Goal: Transaction & Acquisition: Purchase product/service

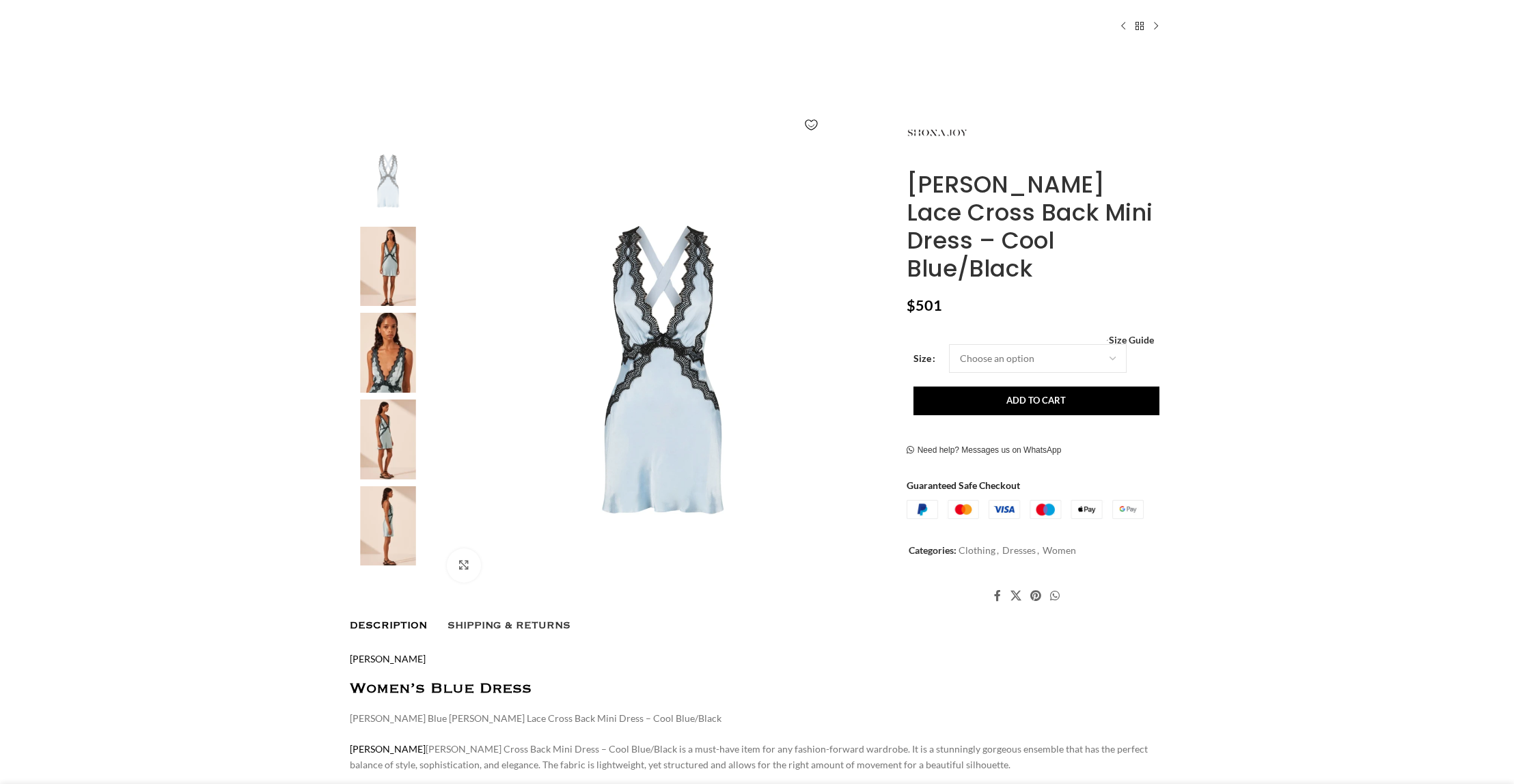
scroll to position [150, 0]
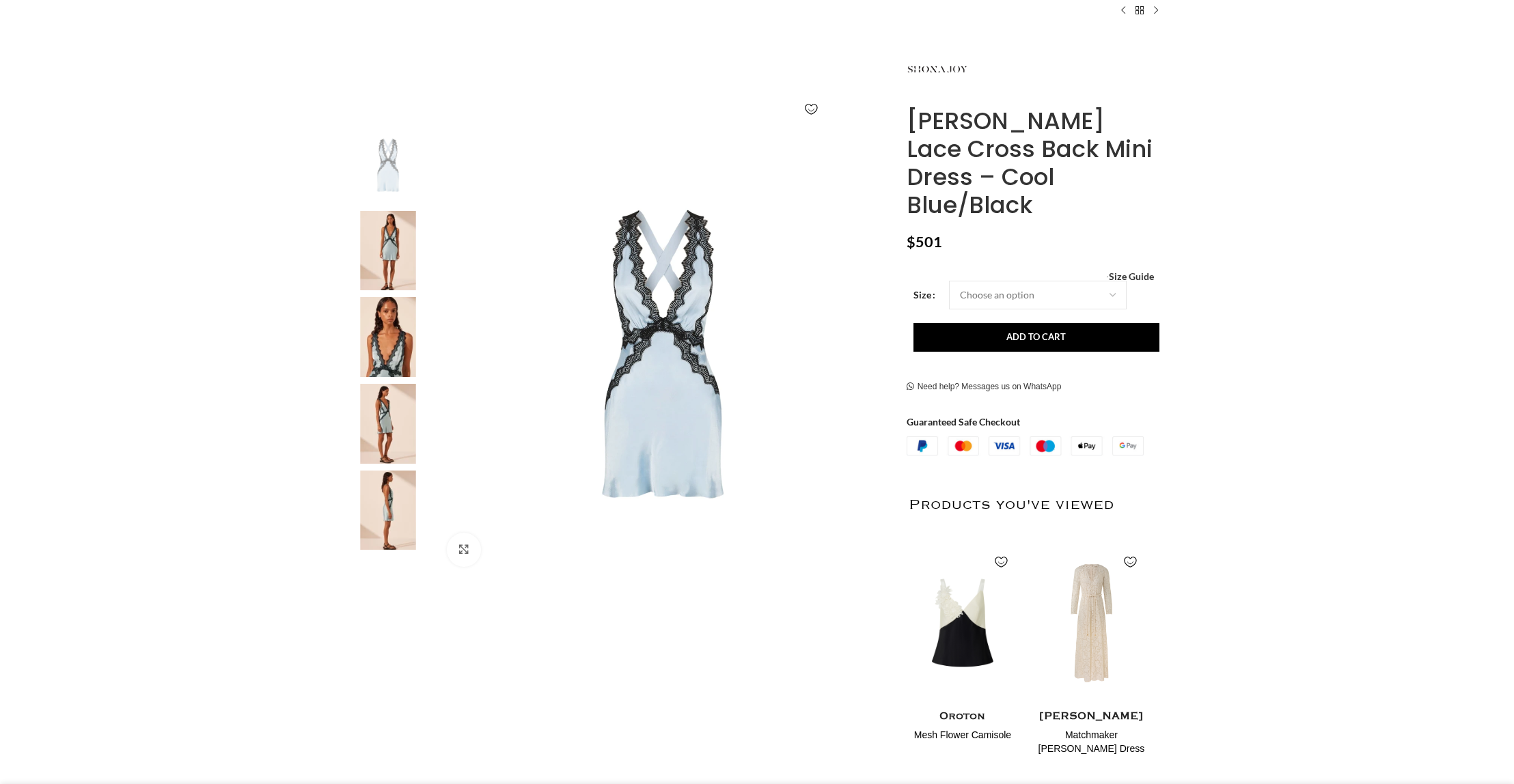
click at [382, 254] on img at bounding box center [388, 250] width 83 height 80
click at [389, 257] on img "2 / 6" at bounding box center [388, 252] width 83 height 80
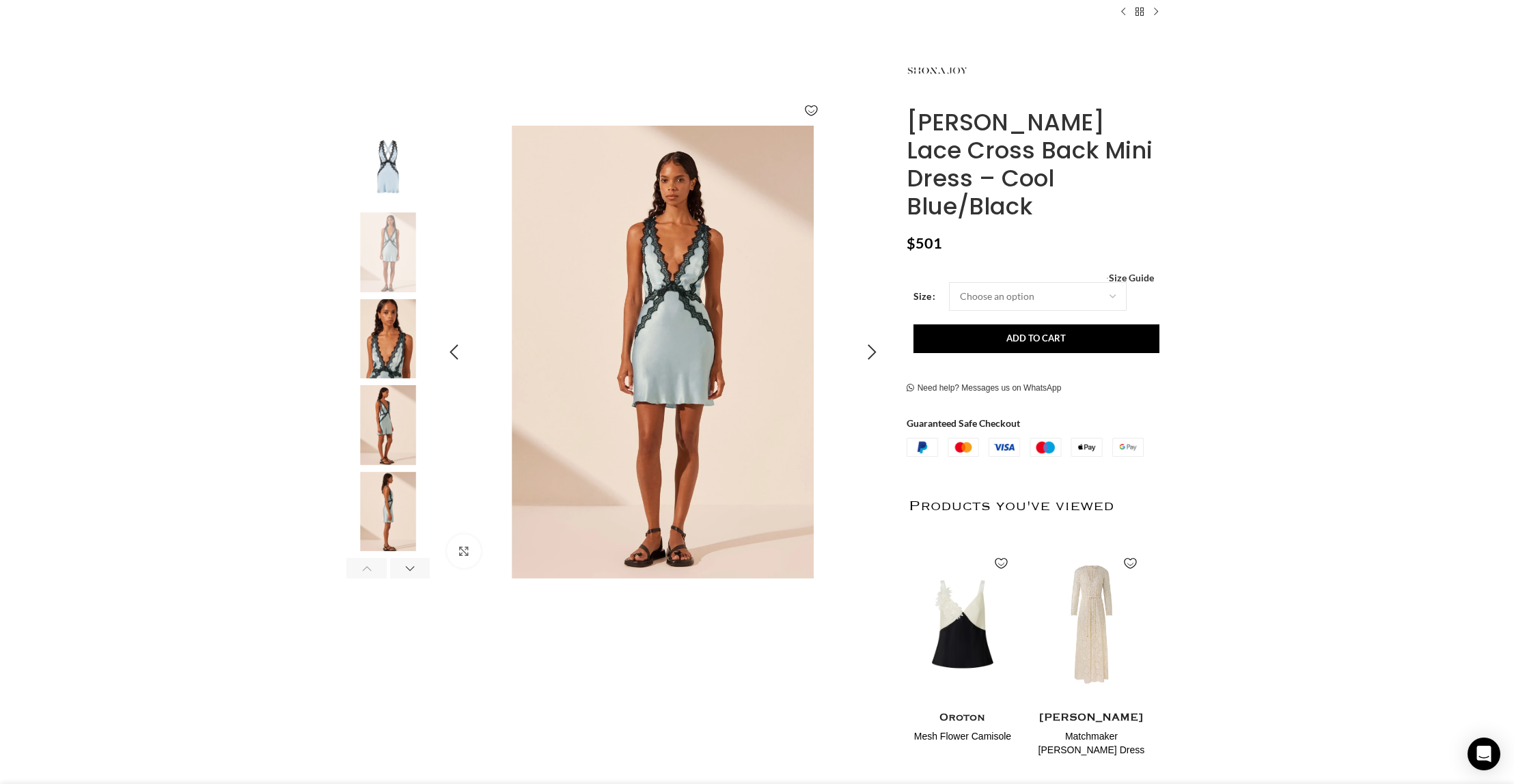
scroll to position [0, 143]
click at [391, 351] on img "3 / 6" at bounding box center [388, 338] width 83 height 80
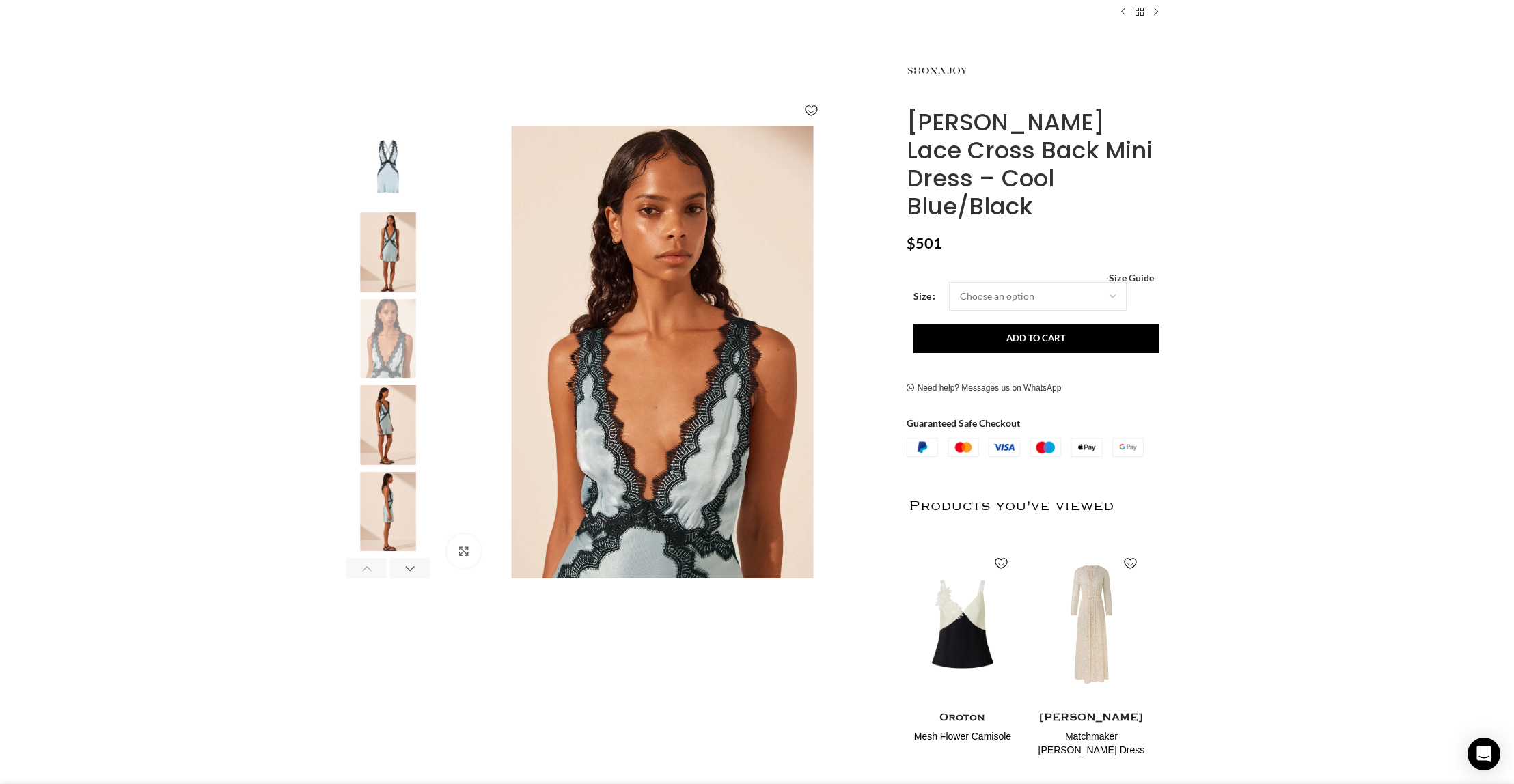
scroll to position [0, 288]
click at [388, 439] on img "4 / 6" at bounding box center [388, 424] width 83 height 80
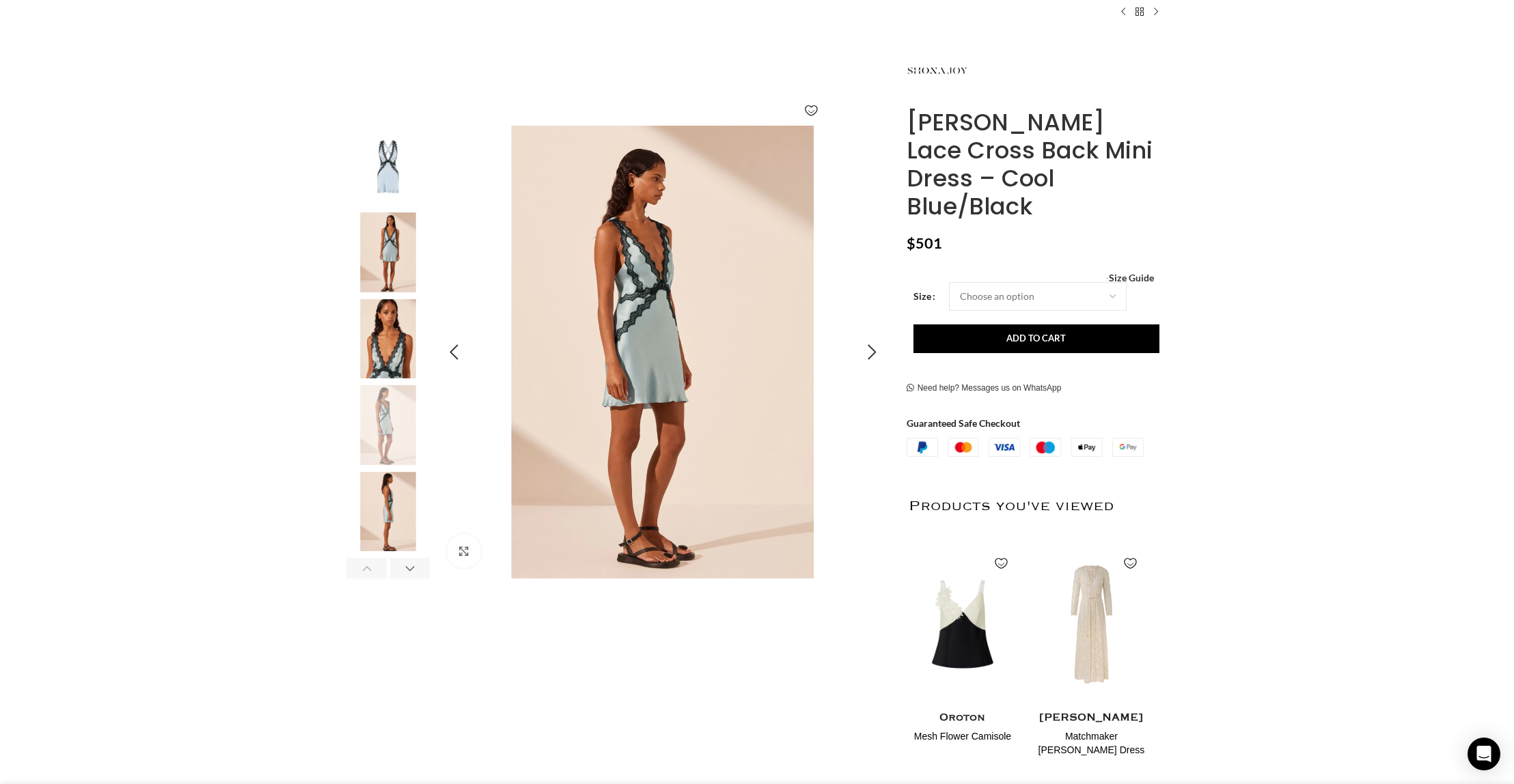
scroll to position [0, 431]
drag, startPoint x: 628, startPoint y: 409, endPoint x: 404, endPoint y: 523, distance: 251.3
click at [404, 523] on img "5 / 6" at bounding box center [388, 512] width 83 height 80
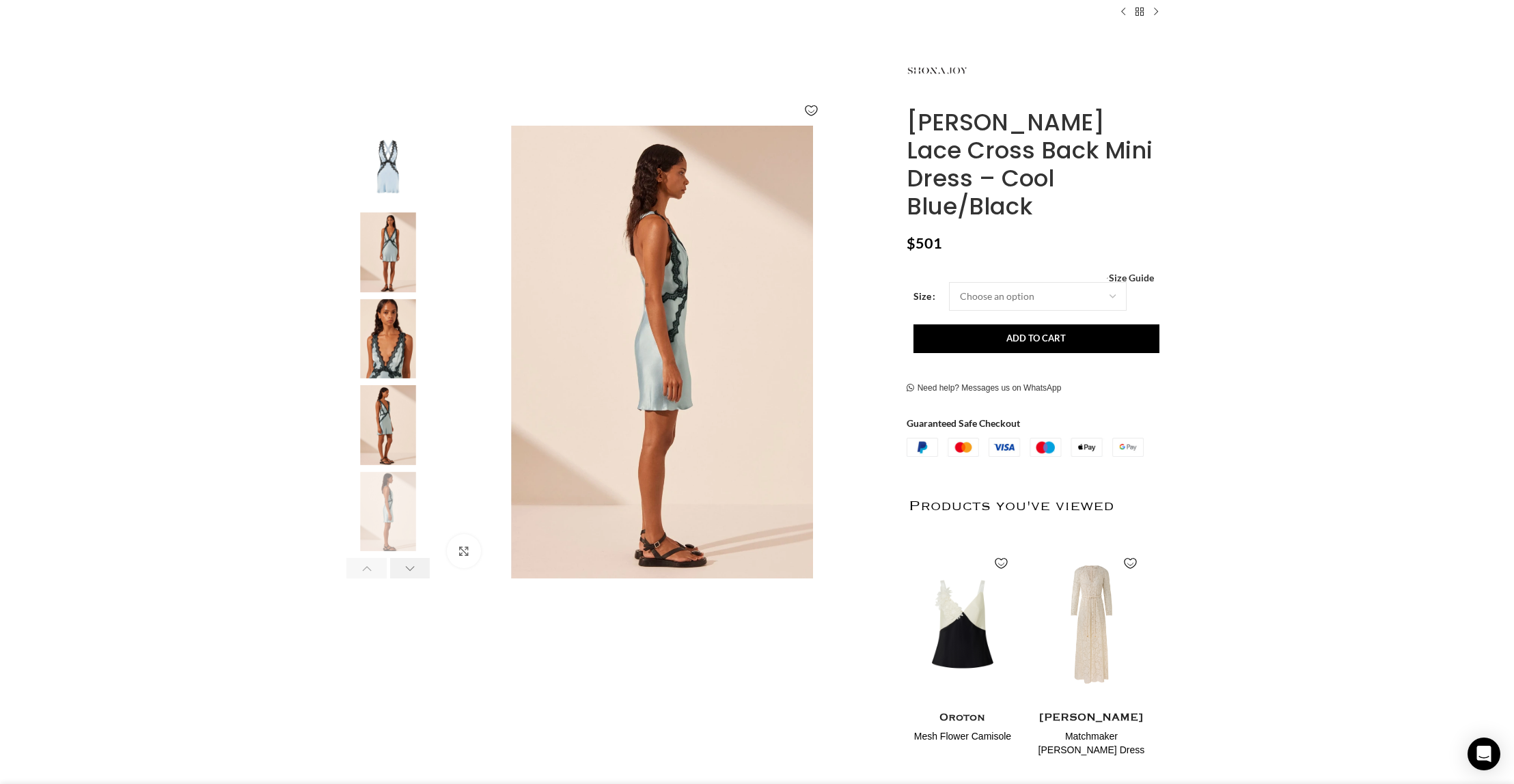
click at [411, 567] on div "Next slide" at bounding box center [410, 568] width 40 height 21
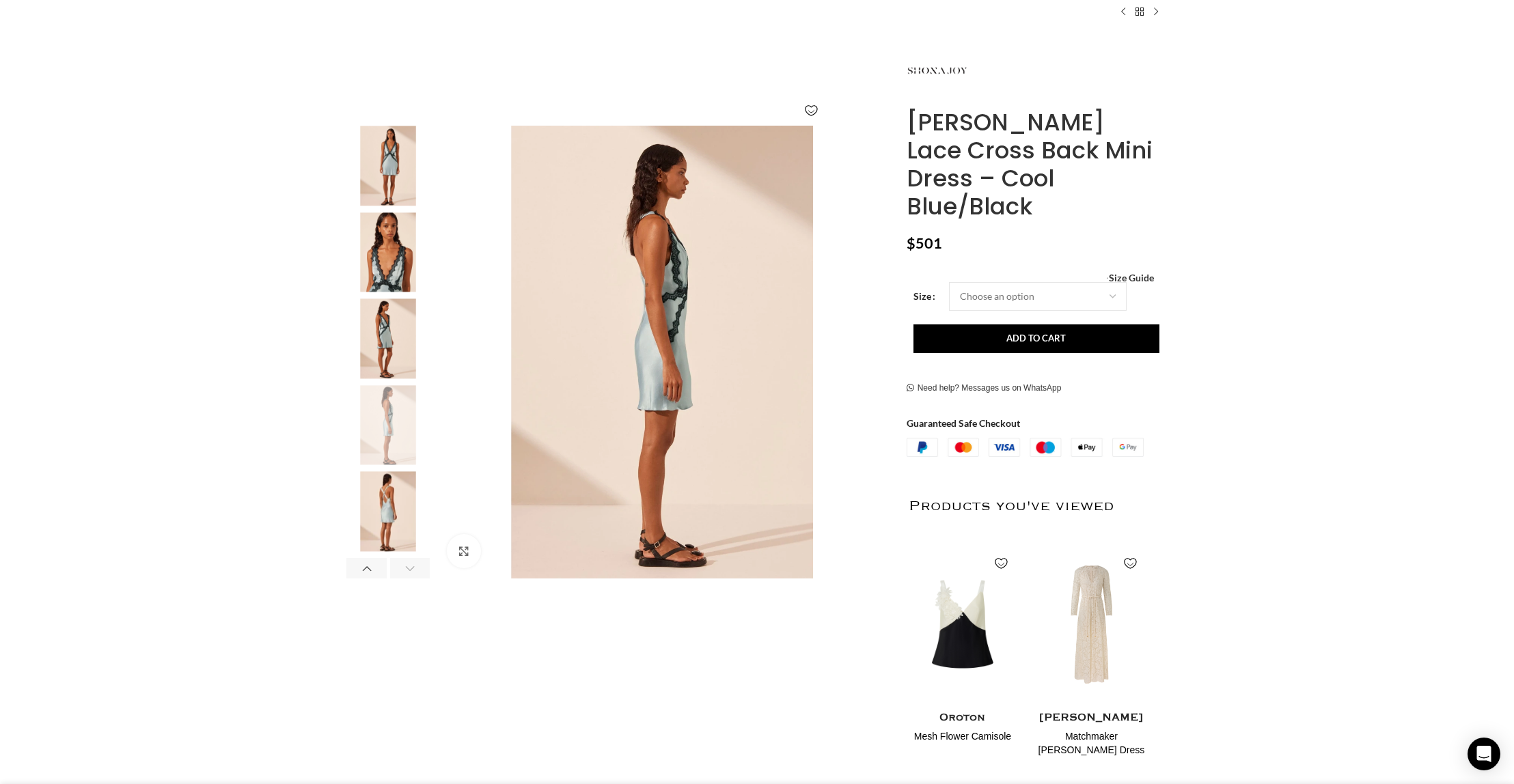
click at [393, 523] on img "6 / 6" at bounding box center [388, 512] width 83 height 80
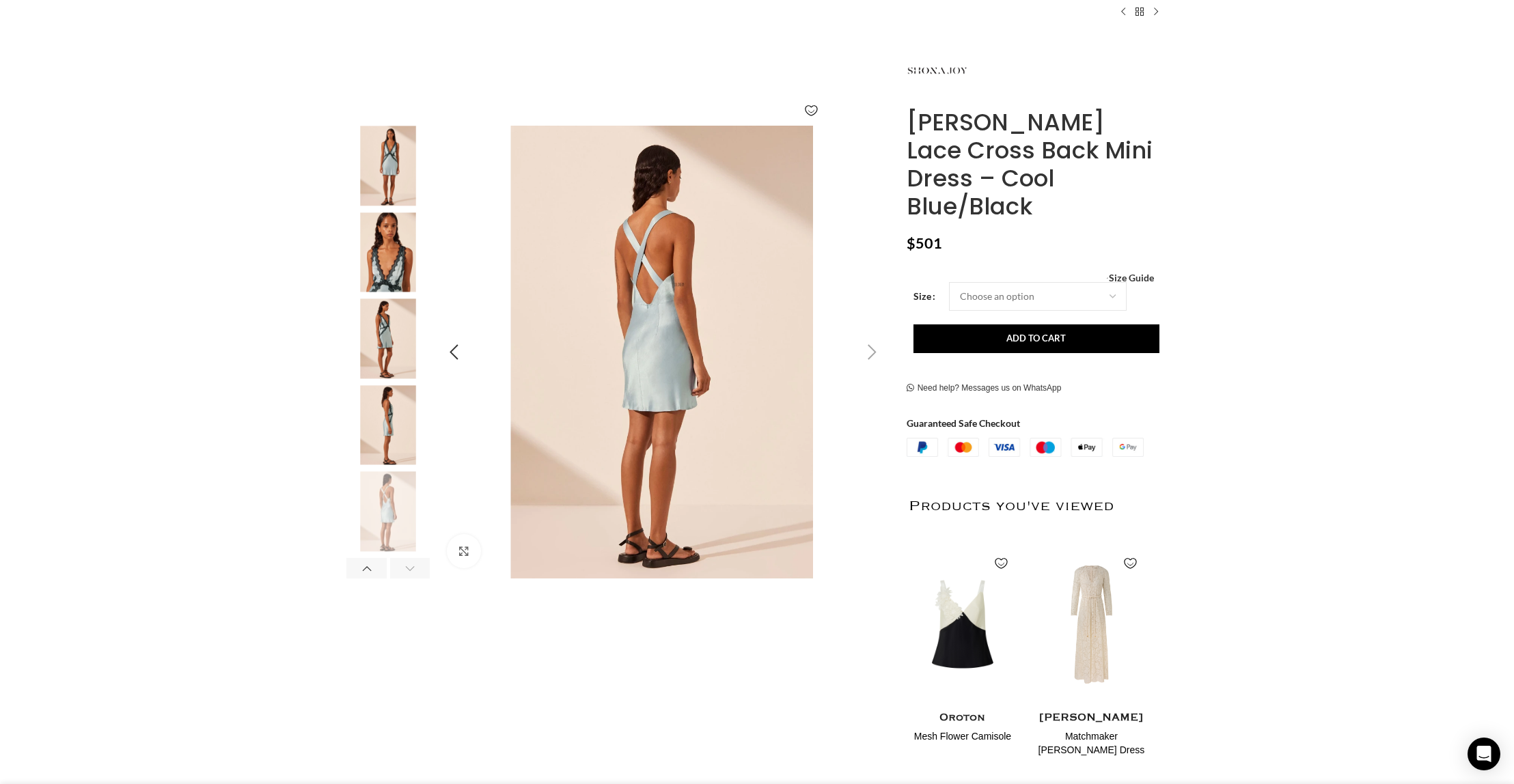
scroll to position [0, 575]
click at [388, 159] on img "2 / 6" at bounding box center [388, 165] width 83 height 80
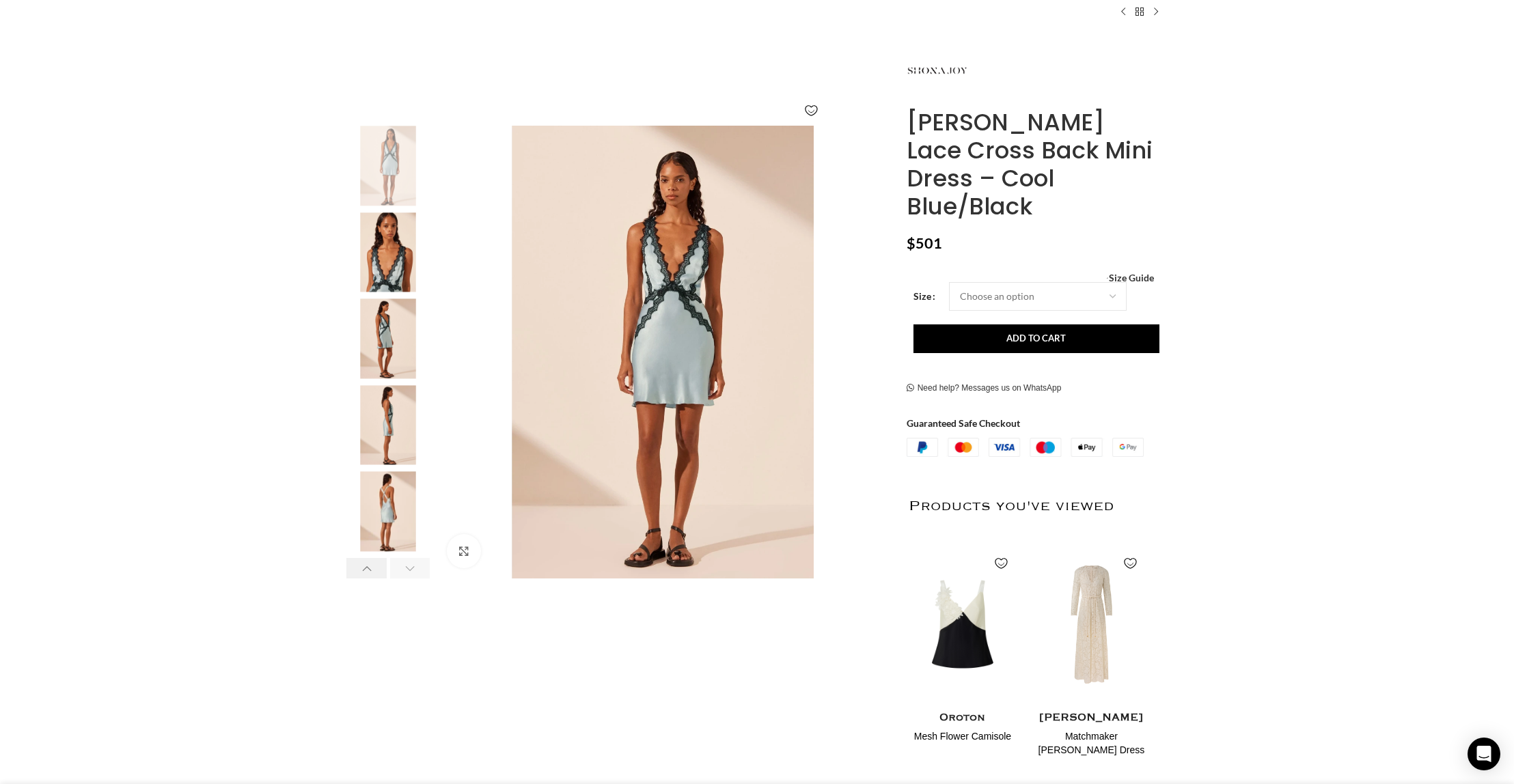
click at [365, 572] on div "Previous slide" at bounding box center [366, 568] width 40 height 21
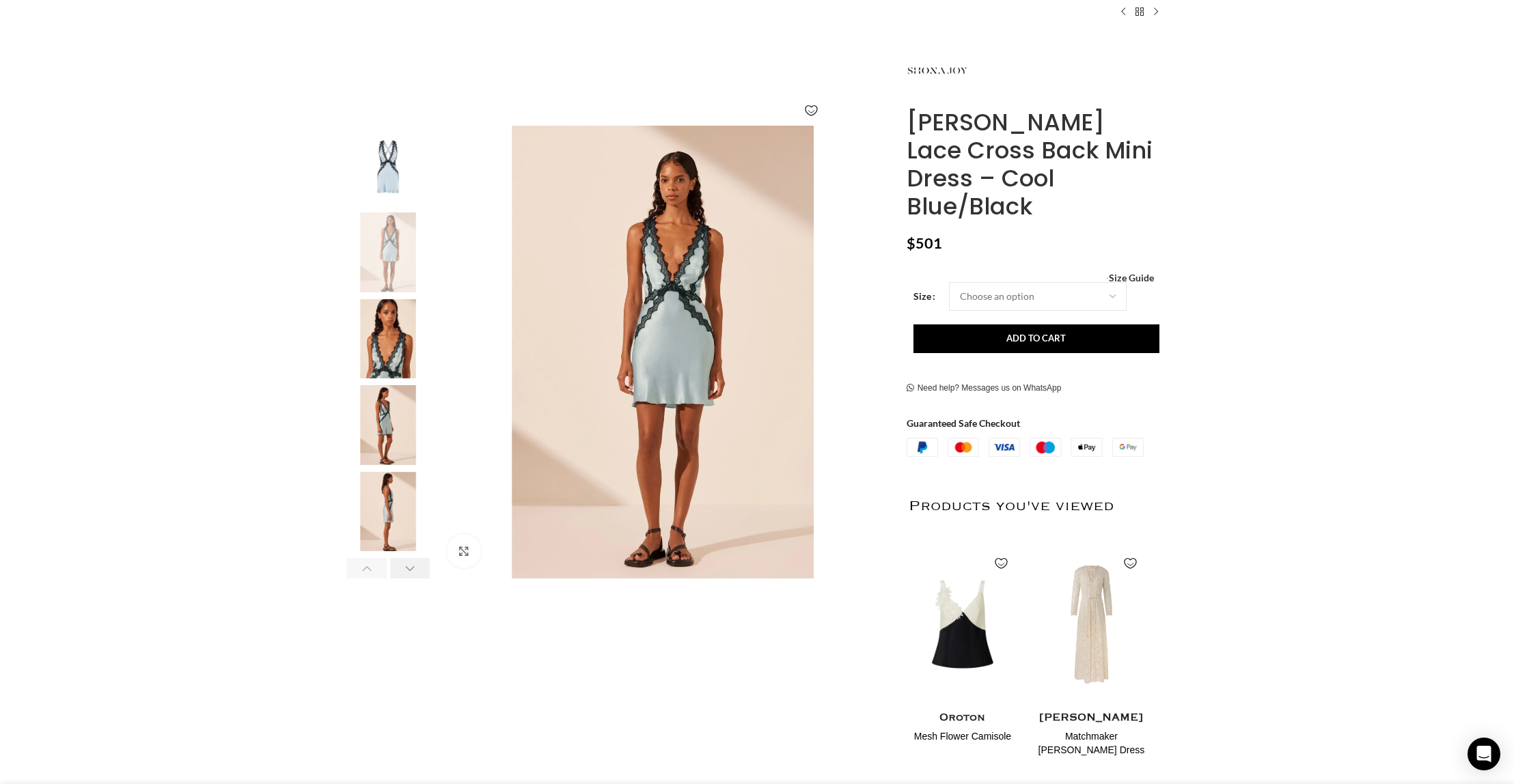
click at [415, 566] on div "Next slide" at bounding box center [410, 568] width 40 height 21
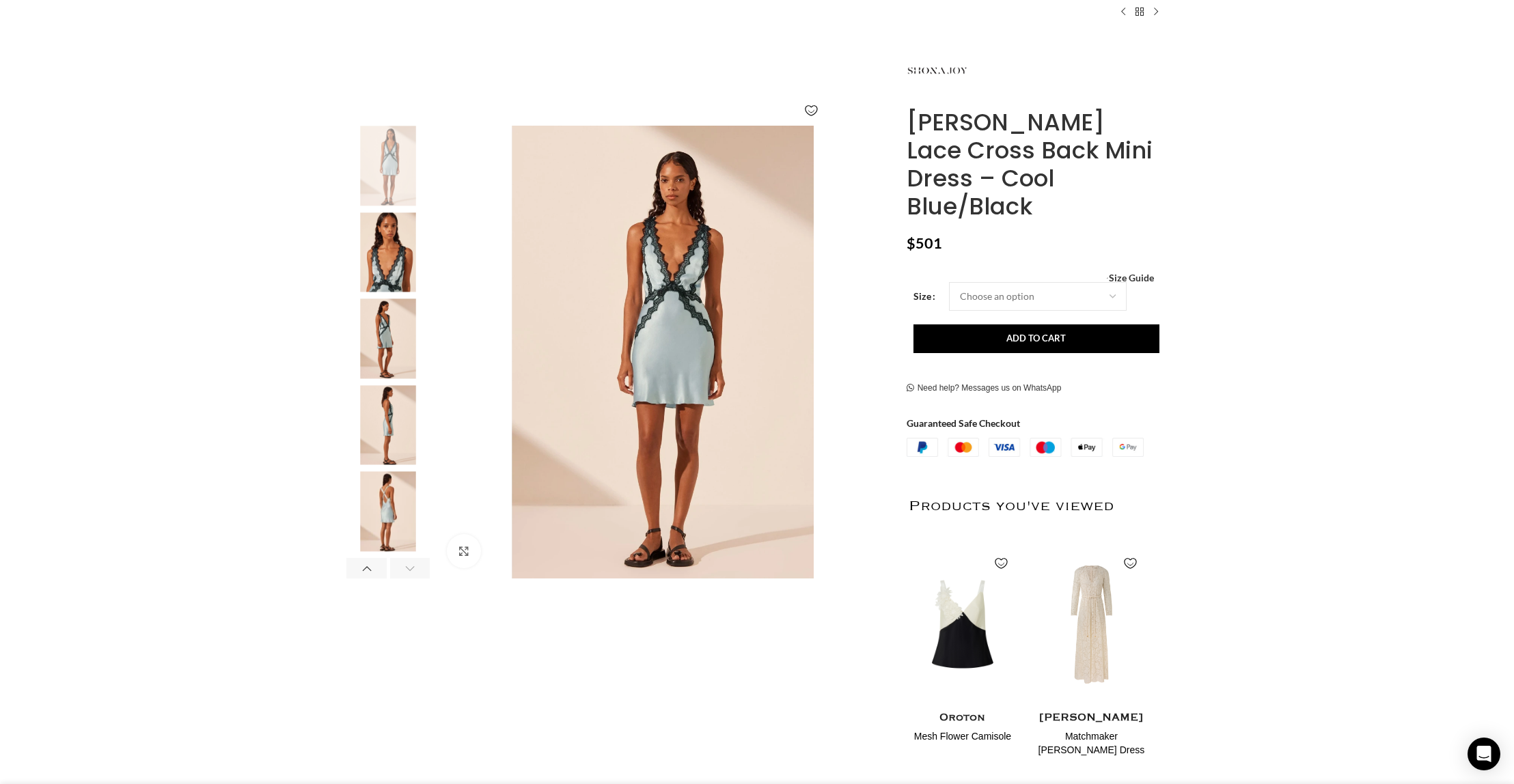
click at [416, 570] on div "Next slide" at bounding box center [410, 568] width 40 height 21
click at [373, 569] on div "Previous slide" at bounding box center [366, 568] width 40 height 21
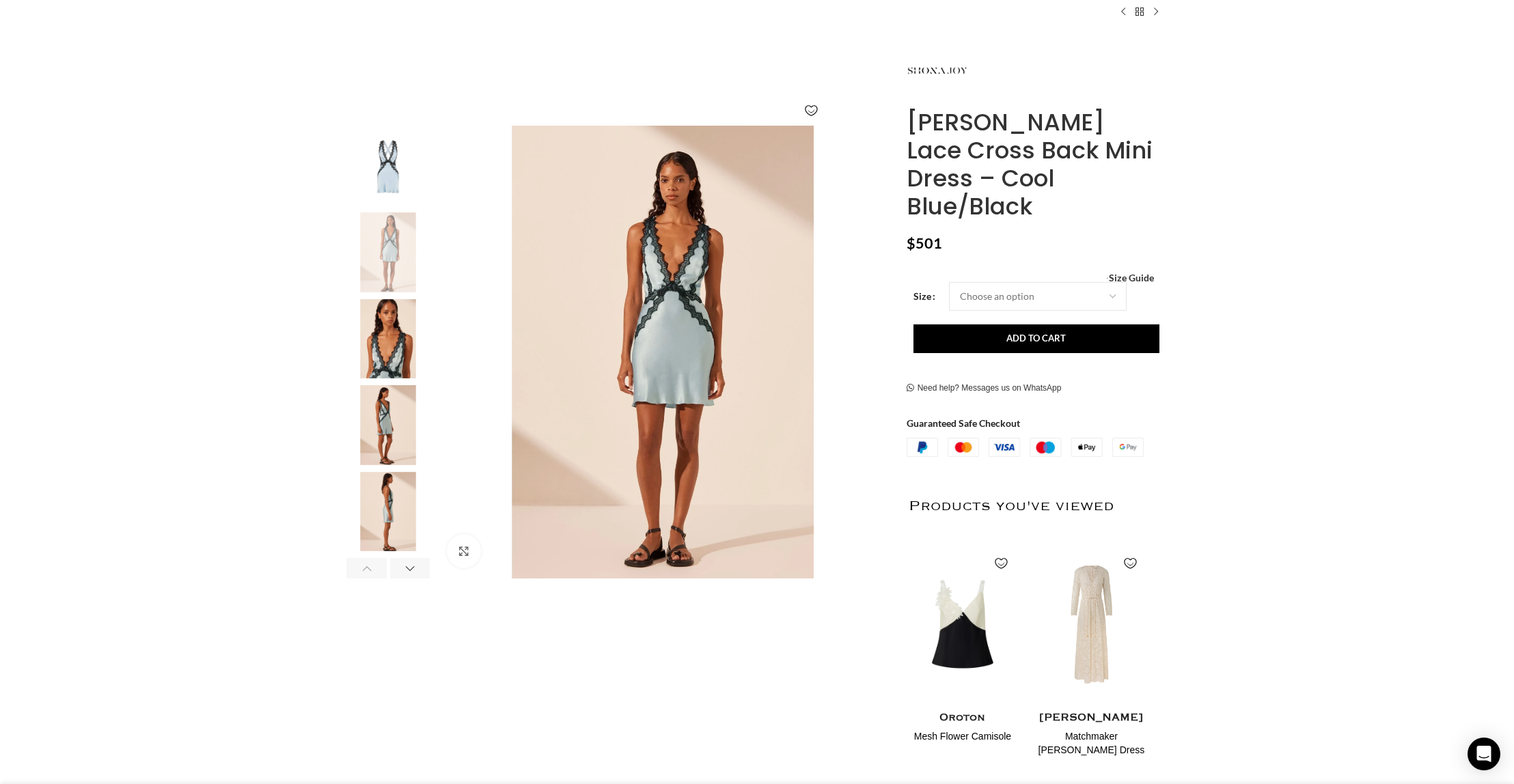
click at [374, 568] on div "Previous slide" at bounding box center [366, 568] width 40 height 21
click at [392, 157] on img "1 / 6" at bounding box center [388, 165] width 83 height 80
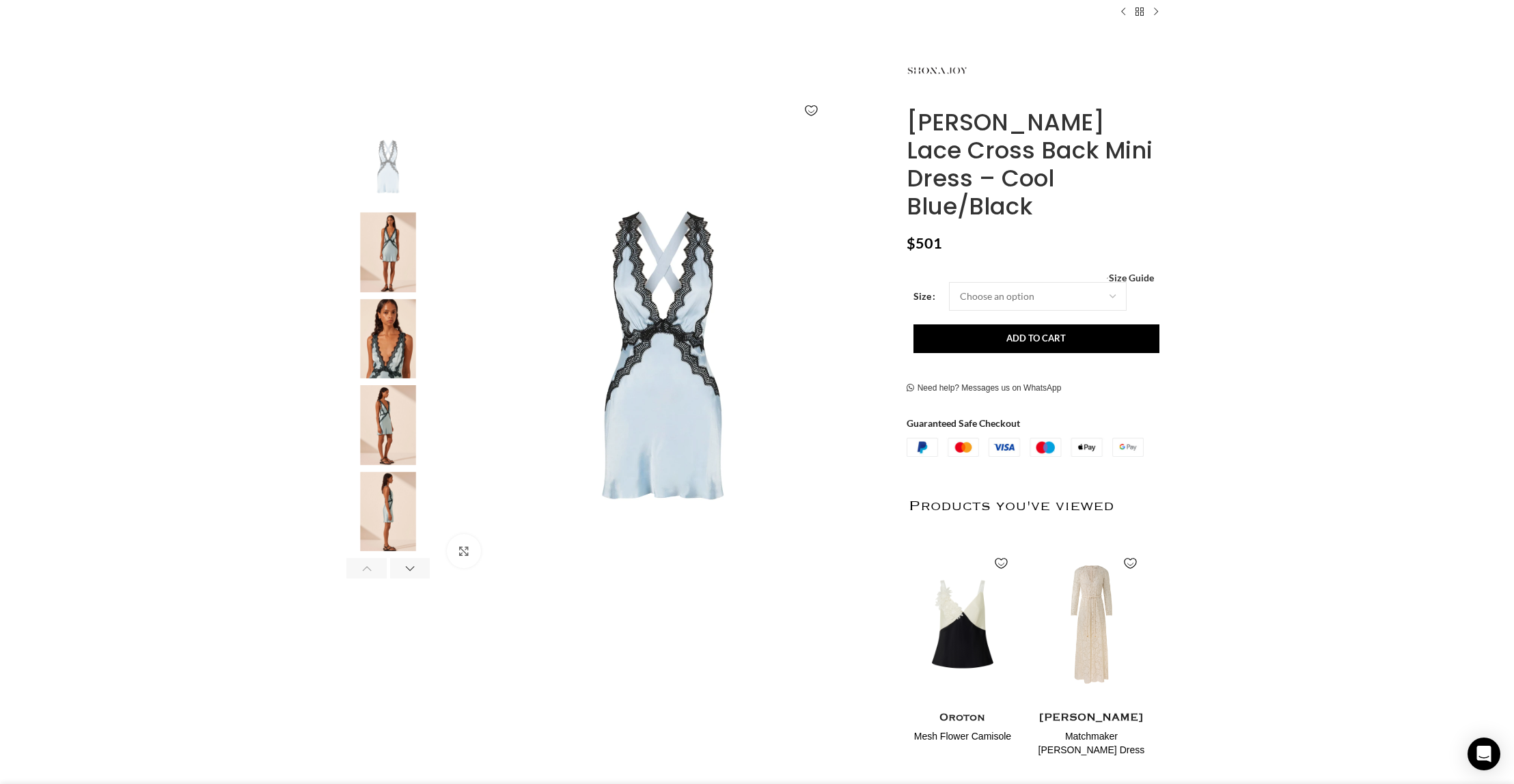
scroll to position [0, 863]
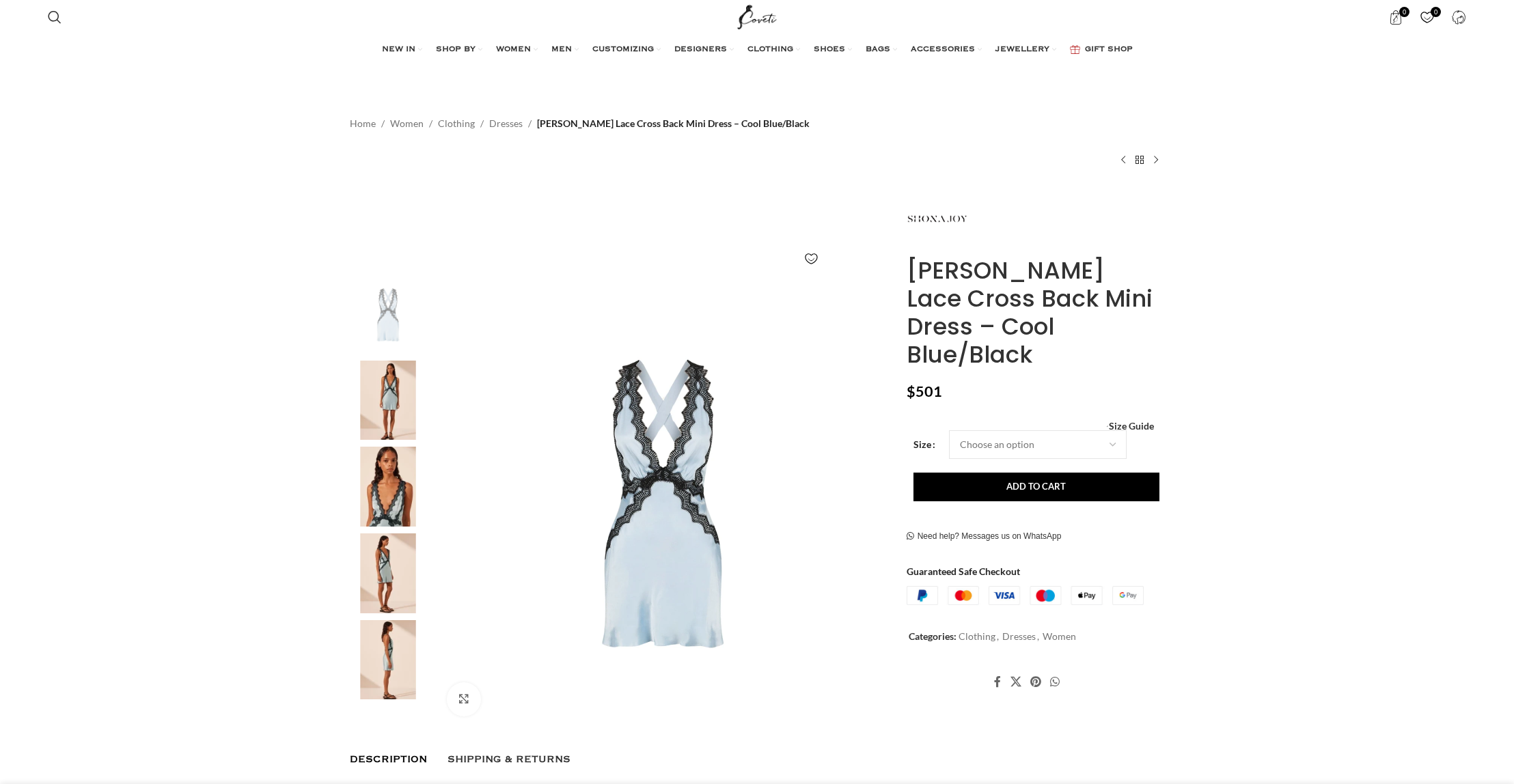
click at [388, 405] on img at bounding box center [388, 400] width 83 height 80
click at [381, 407] on img at bounding box center [388, 400] width 83 height 80
click at [388, 415] on img at bounding box center [388, 400] width 83 height 80
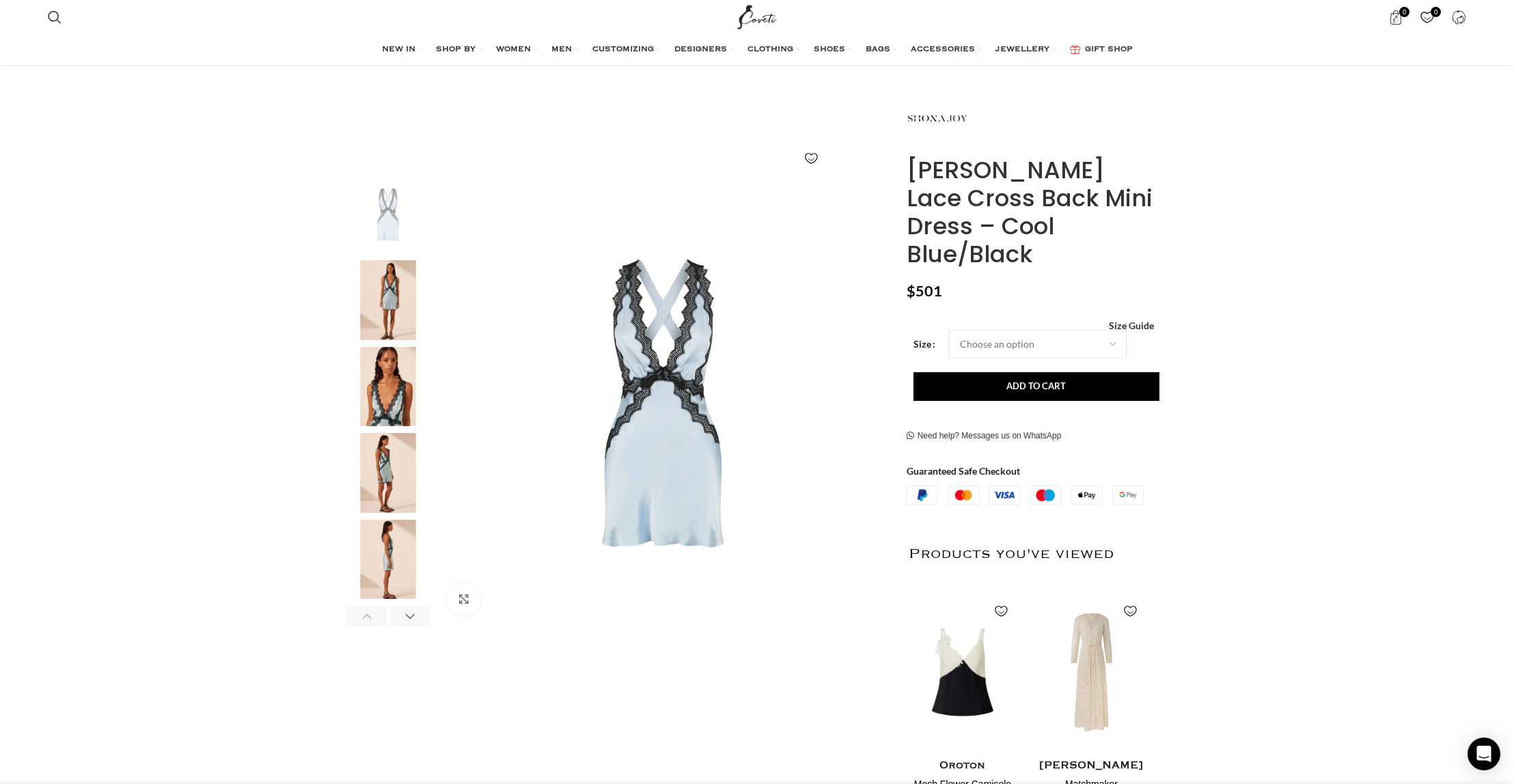
scroll to position [0, 288]
click at [999, 330] on select "Choose an option 4 UK 6 UK 8 UK 10 UK 12 UK 14 UK 16 UK 18 UK" at bounding box center [1037, 344] width 177 height 28
click at [949, 330] on select "Choose an option 4 UK 6 UK 8 UK 10 UK 12 UK 14 UK 16 UK 18 UK" at bounding box center [1037, 344] width 177 height 28
select select "8-uk"
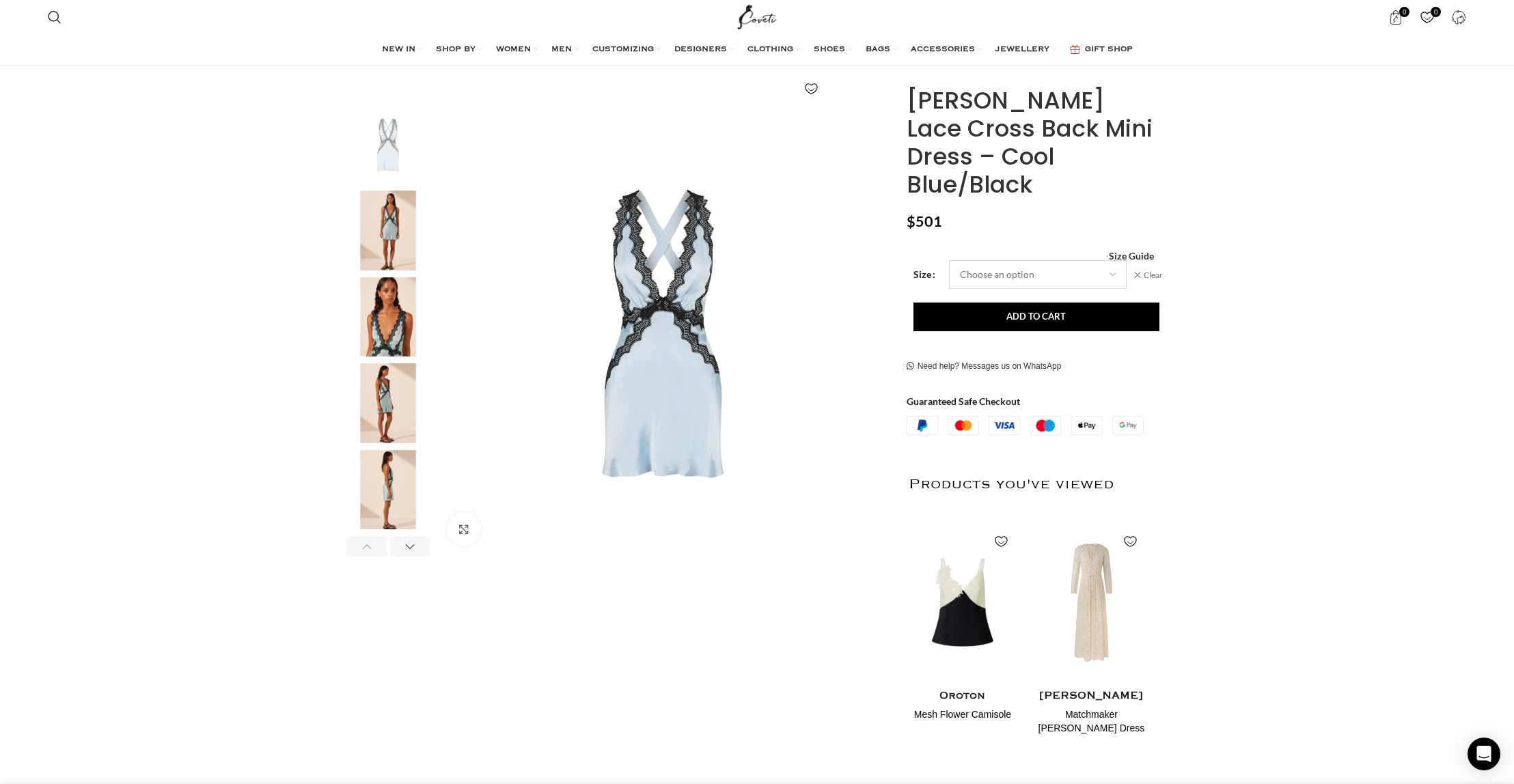
scroll to position [173, 0]
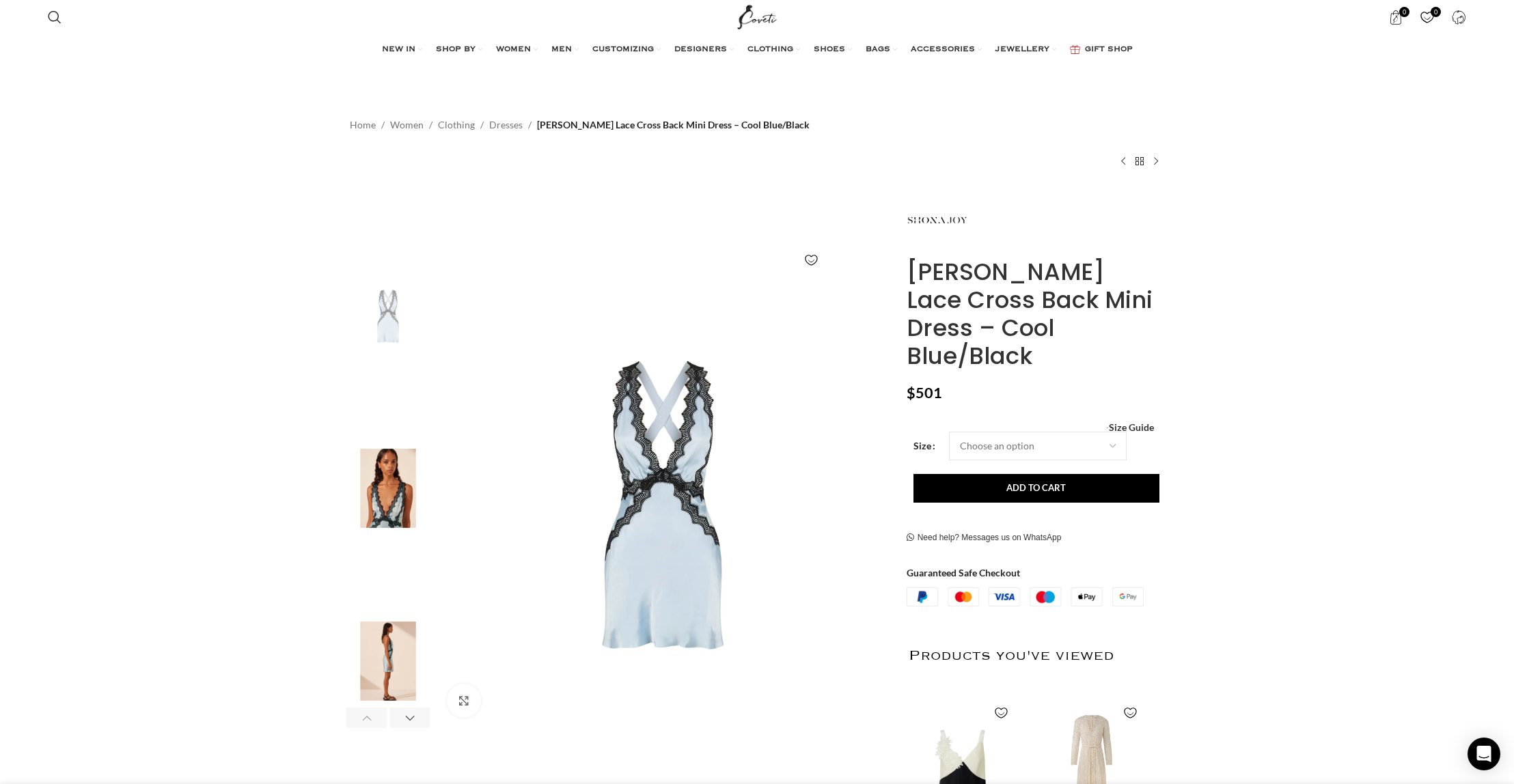
scroll to position [0, 288]
click at [386, 408] on img "2 / 6" at bounding box center [388, 401] width 83 height 80
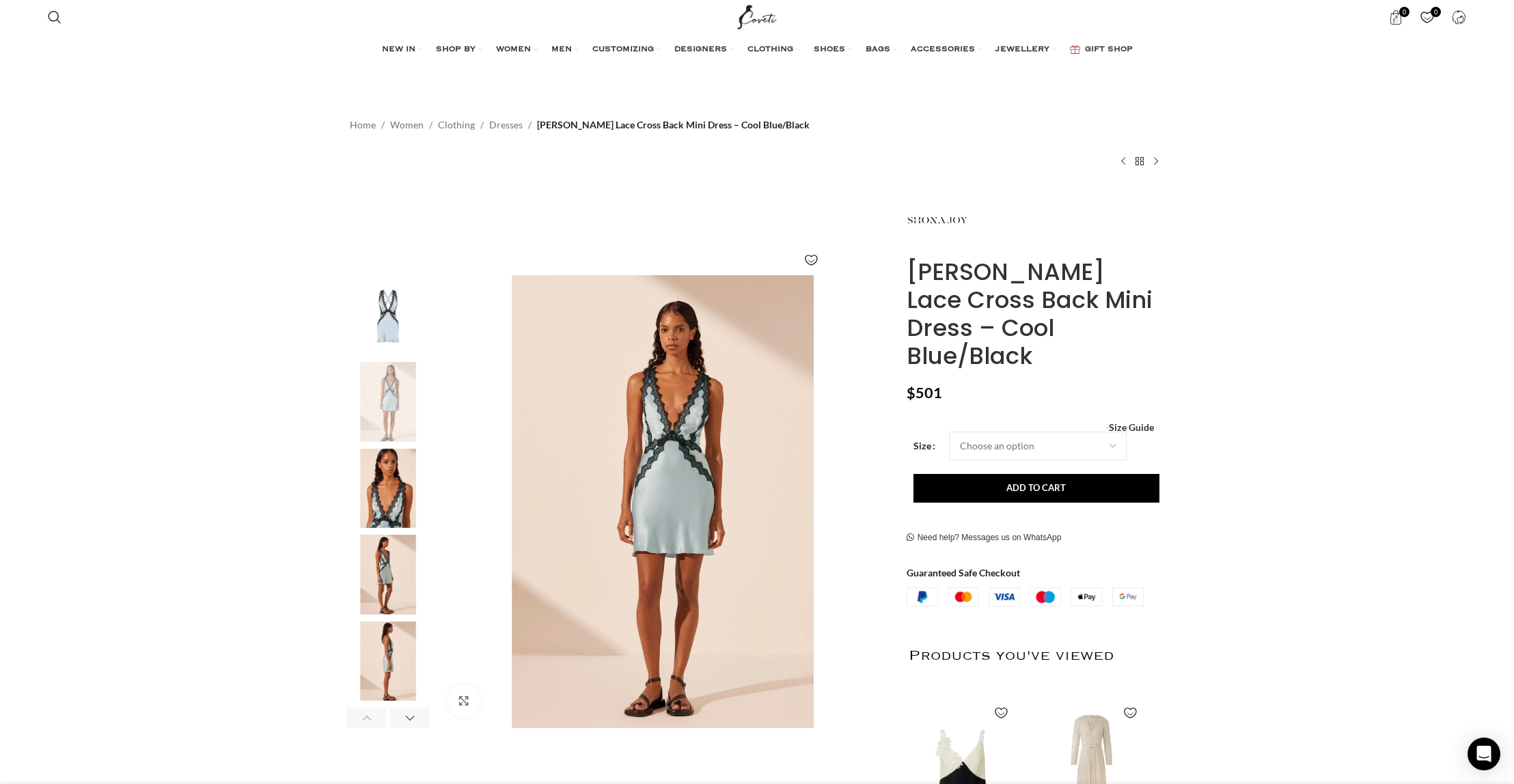
scroll to position [0, 431]
click at [660, 514] on img "2 / 6" at bounding box center [663, 501] width 453 height 452
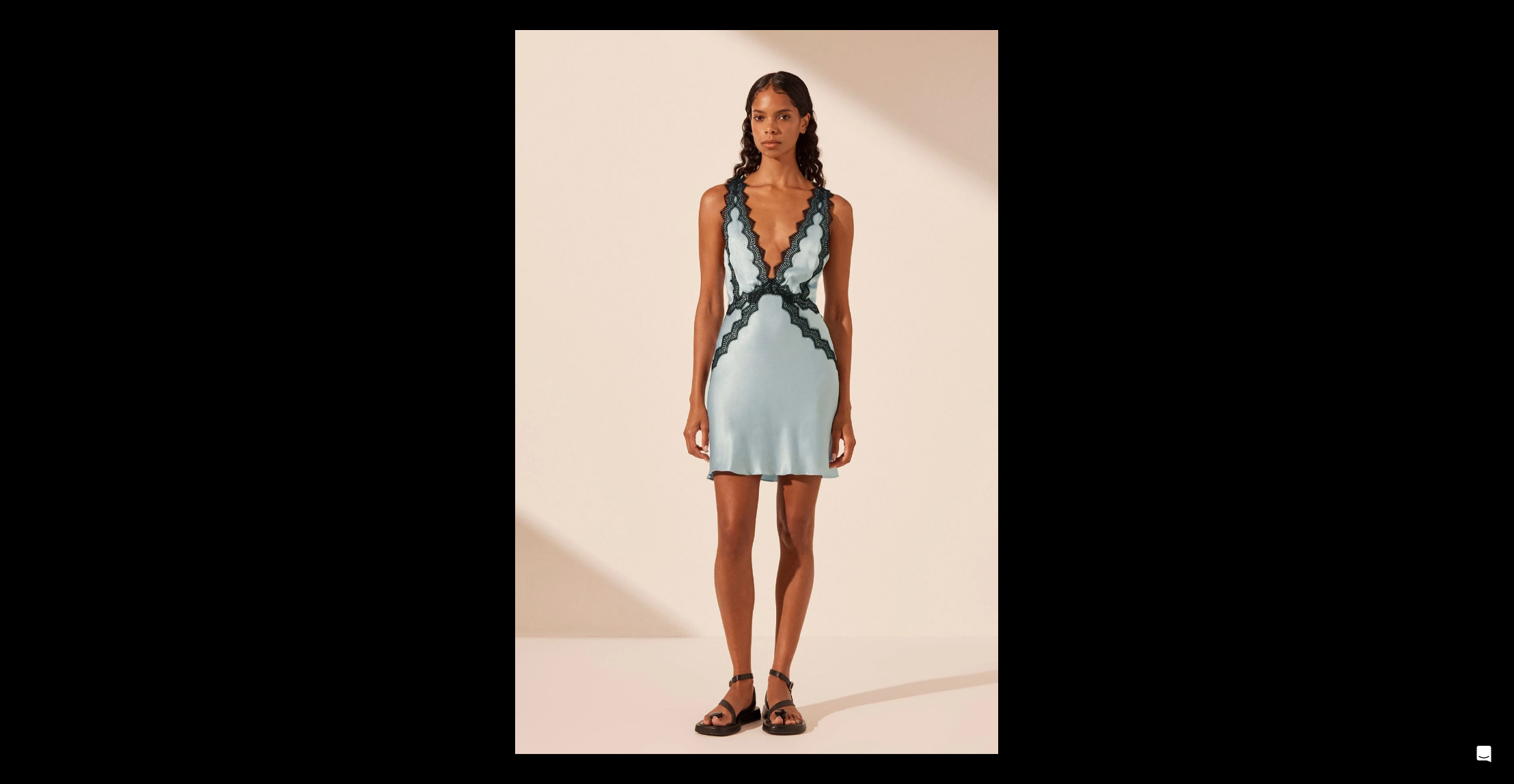
scroll to position [0, 863]
click at [9, 388] on button at bounding box center [24, 392] width 48 height 69
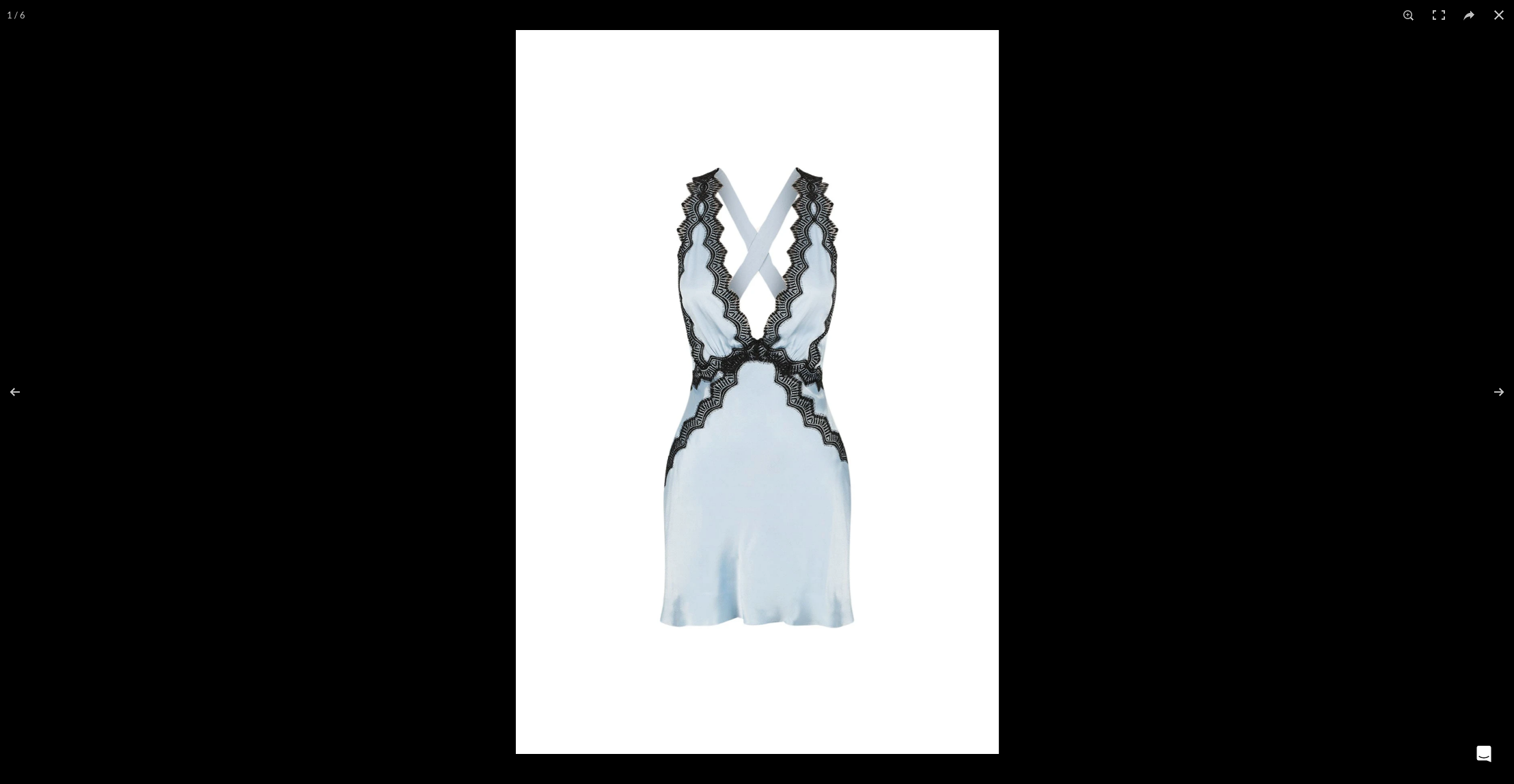
scroll to position [0, 1006]
click at [1495, 389] on button at bounding box center [1490, 392] width 48 height 69
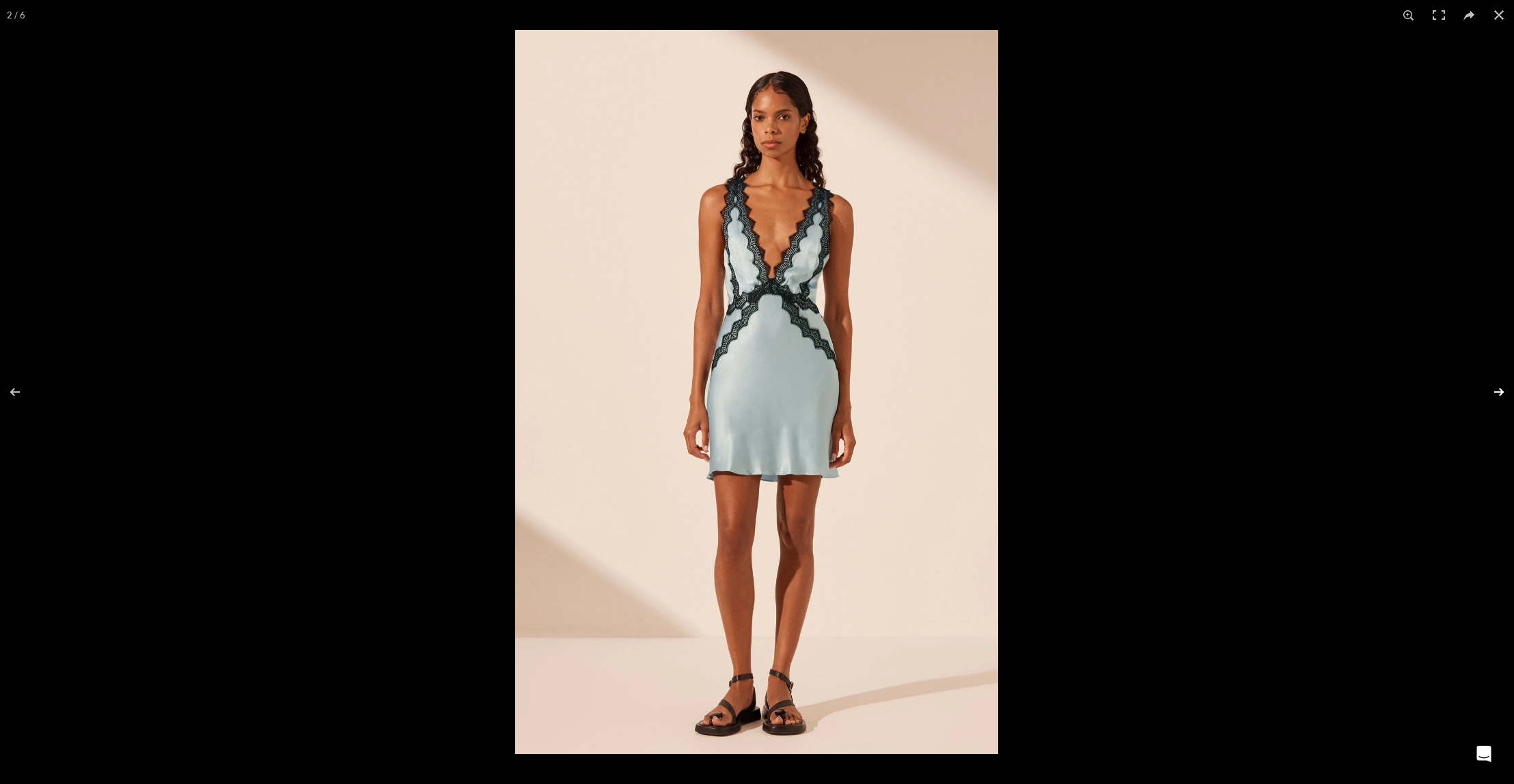
scroll to position [0, 1151]
click at [1499, 392] on button at bounding box center [1490, 392] width 48 height 69
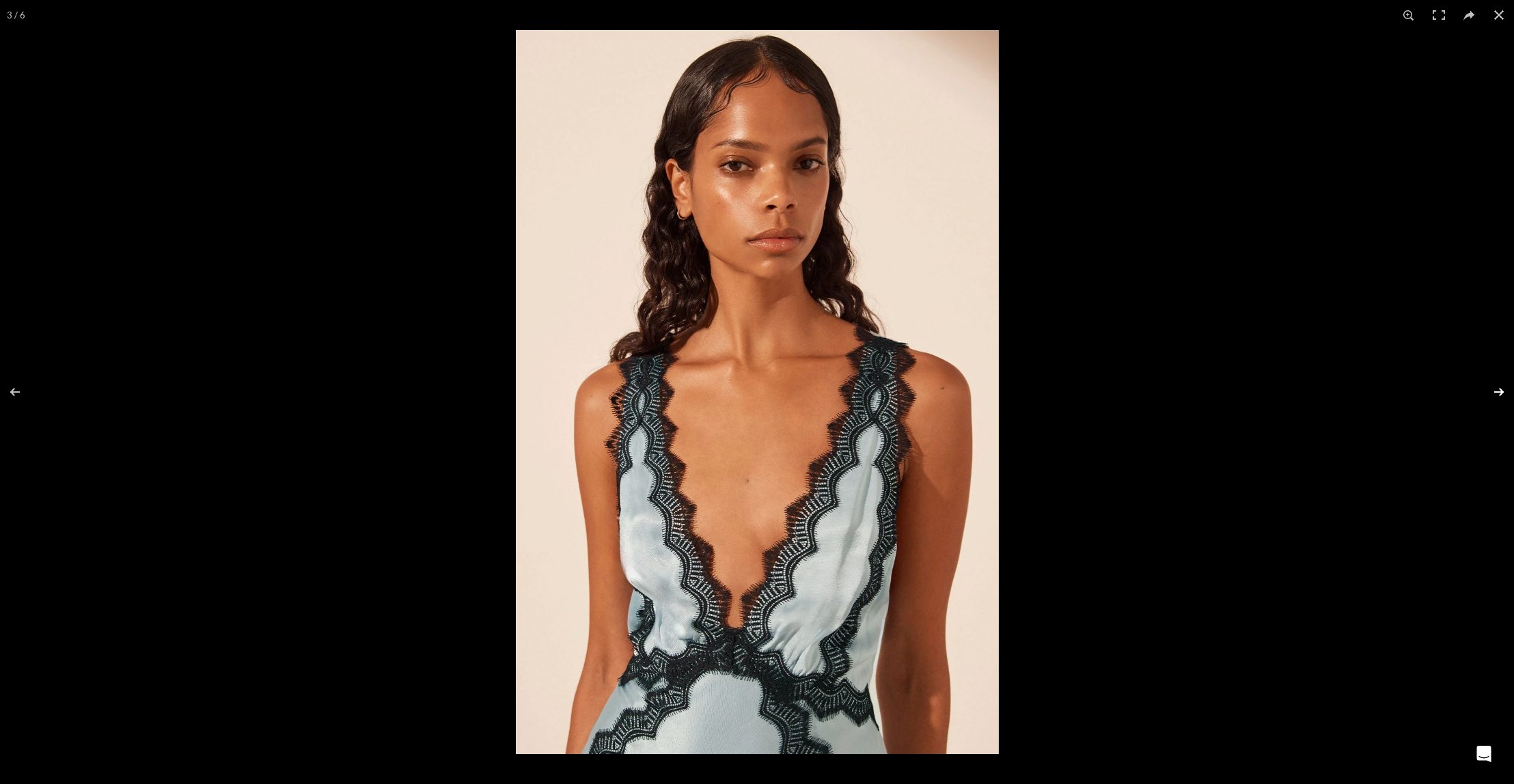
click at [1498, 395] on button at bounding box center [1490, 392] width 48 height 69
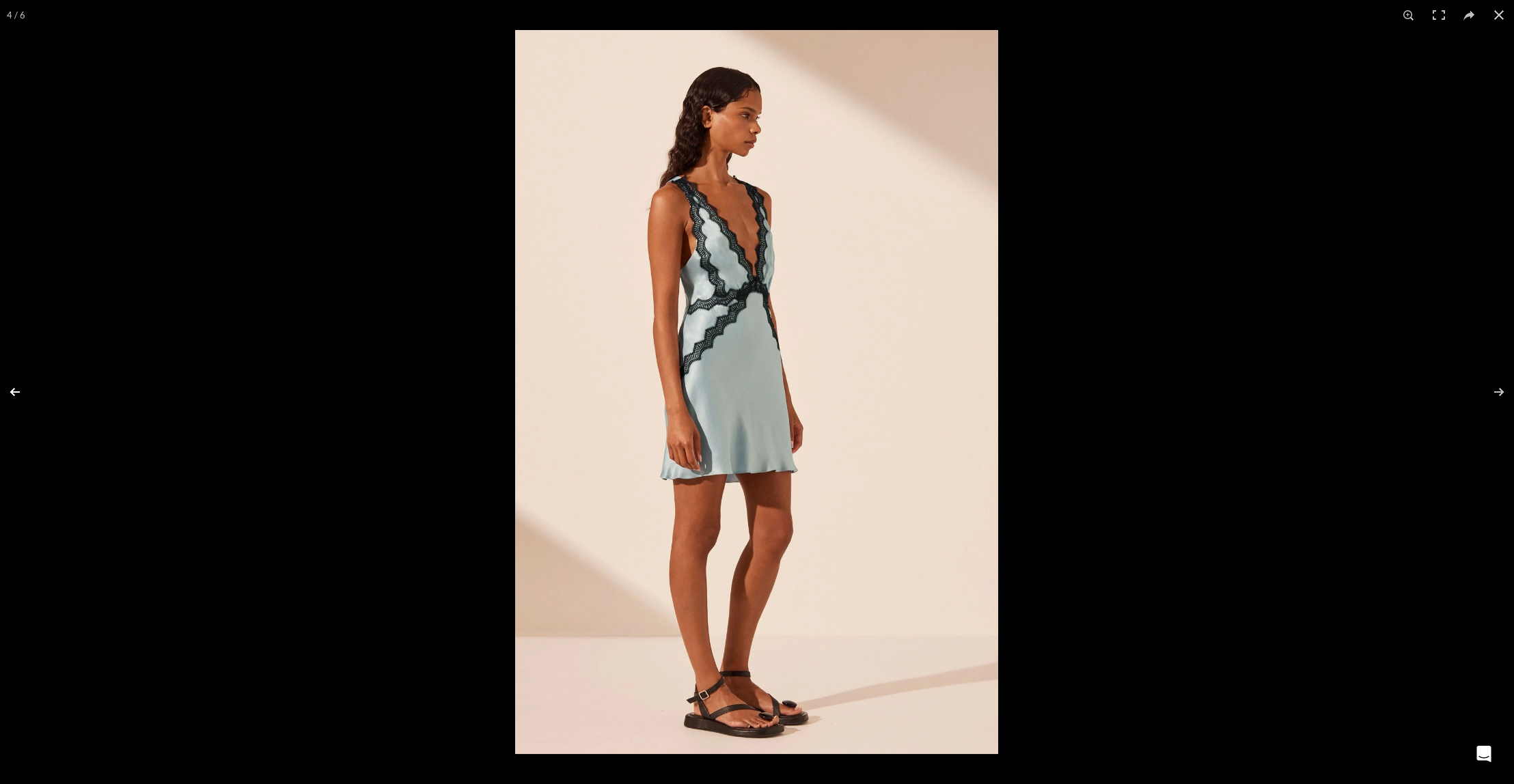
click at [21, 394] on button at bounding box center [24, 392] width 48 height 69
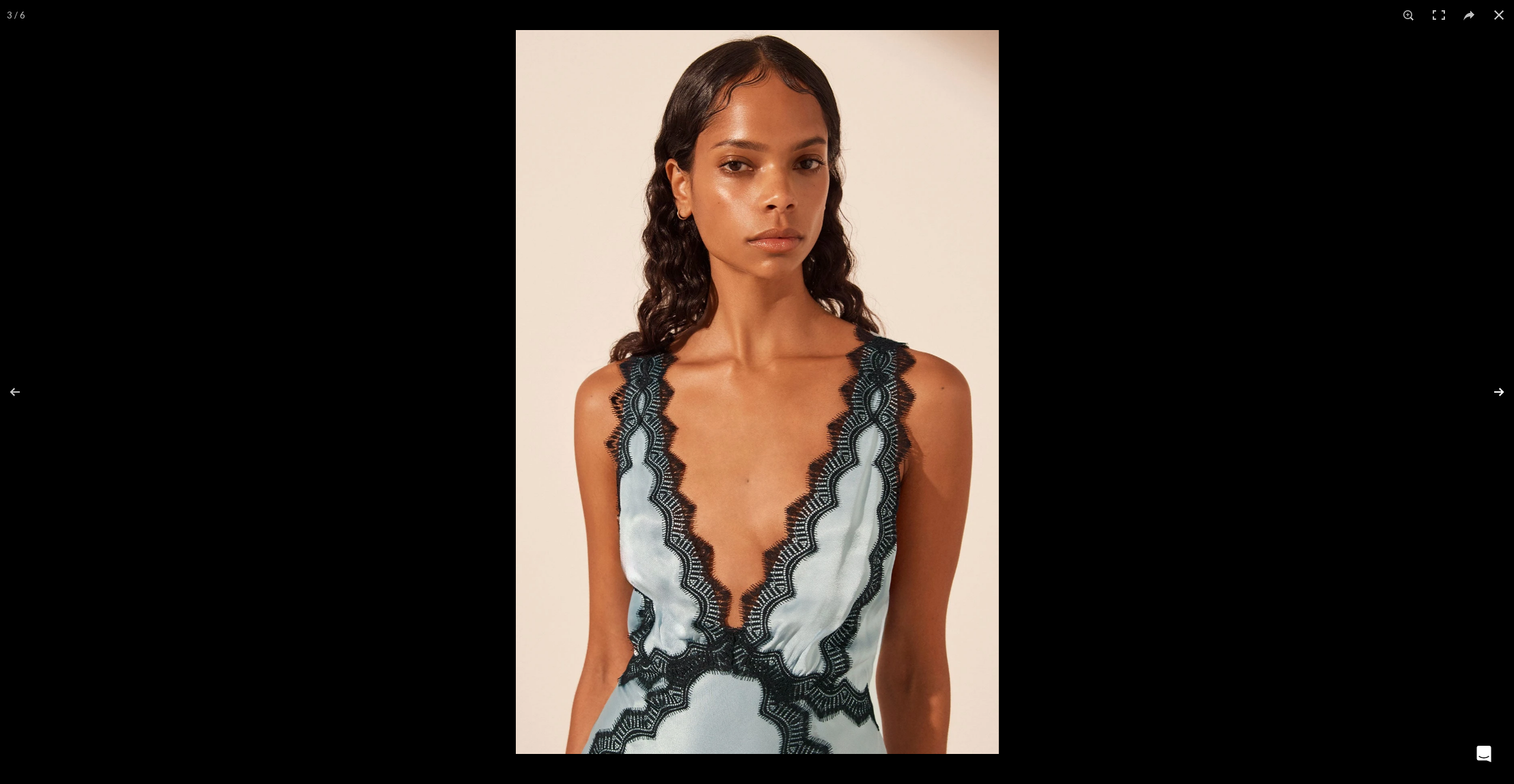
click at [1496, 391] on button at bounding box center [1490, 392] width 48 height 69
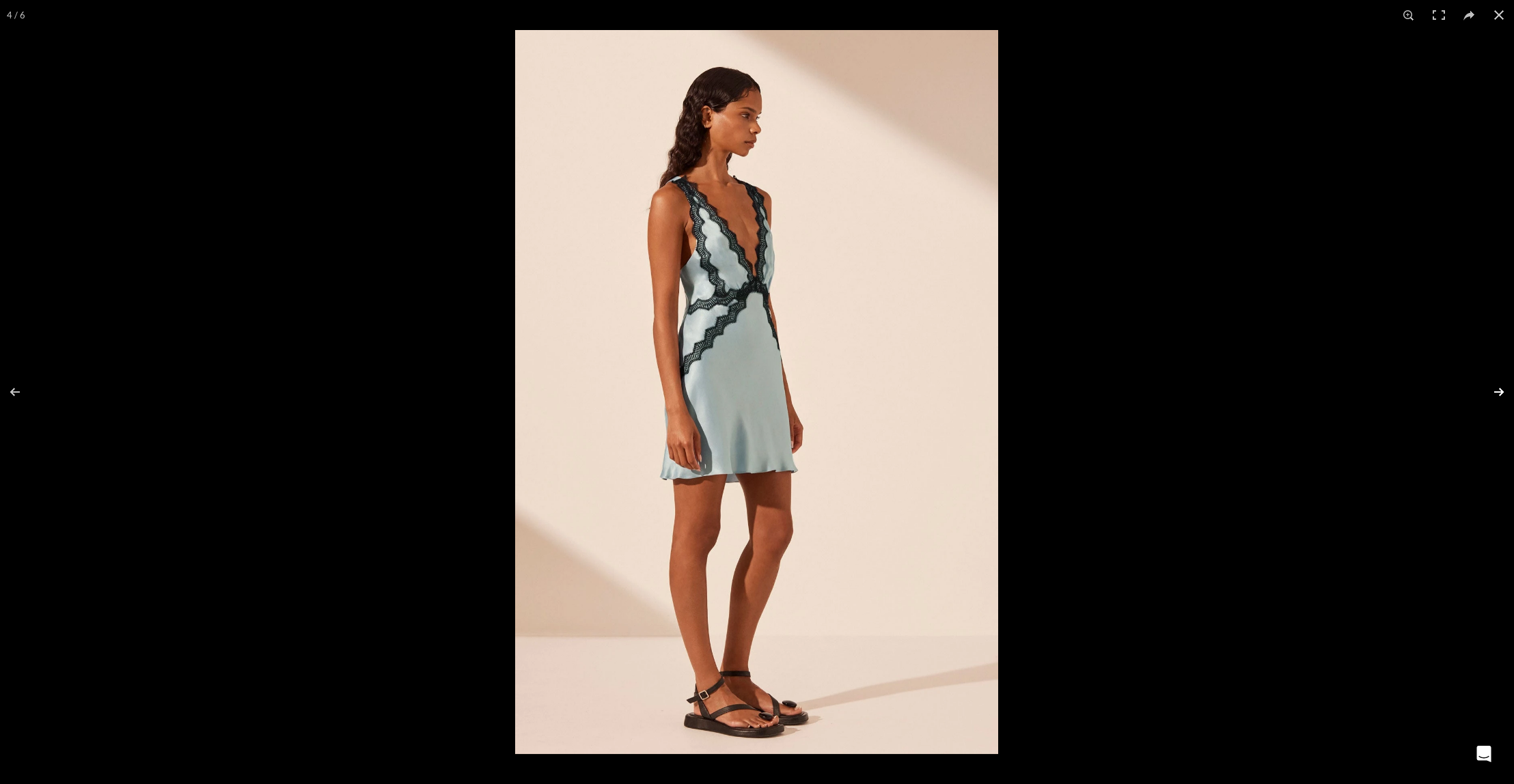
click at [1499, 392] on button at bounding box center [1490, 392] width 48 height 69
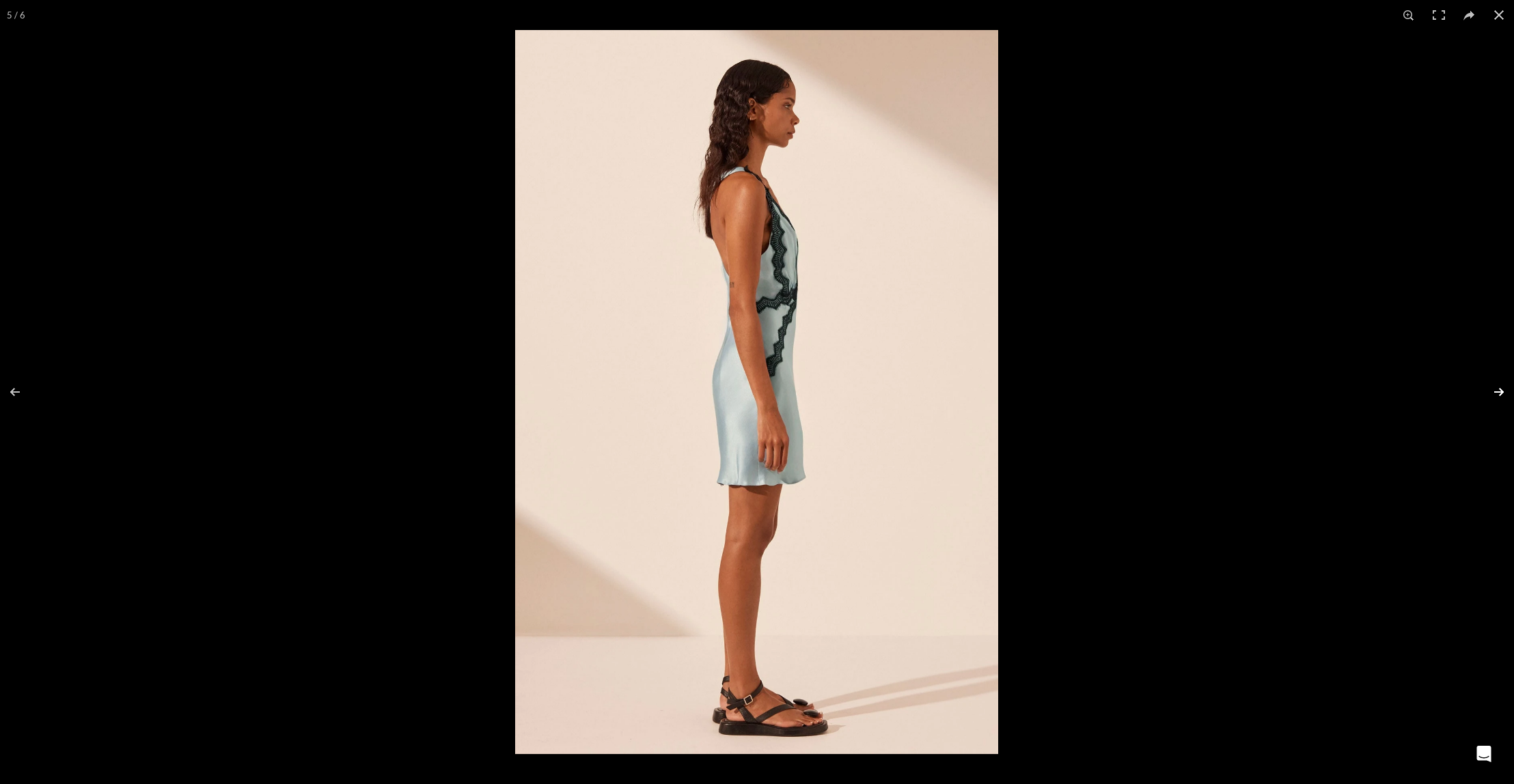
click at [1499, 389] on button at bounding box center [1490, 392] width 48 height 69
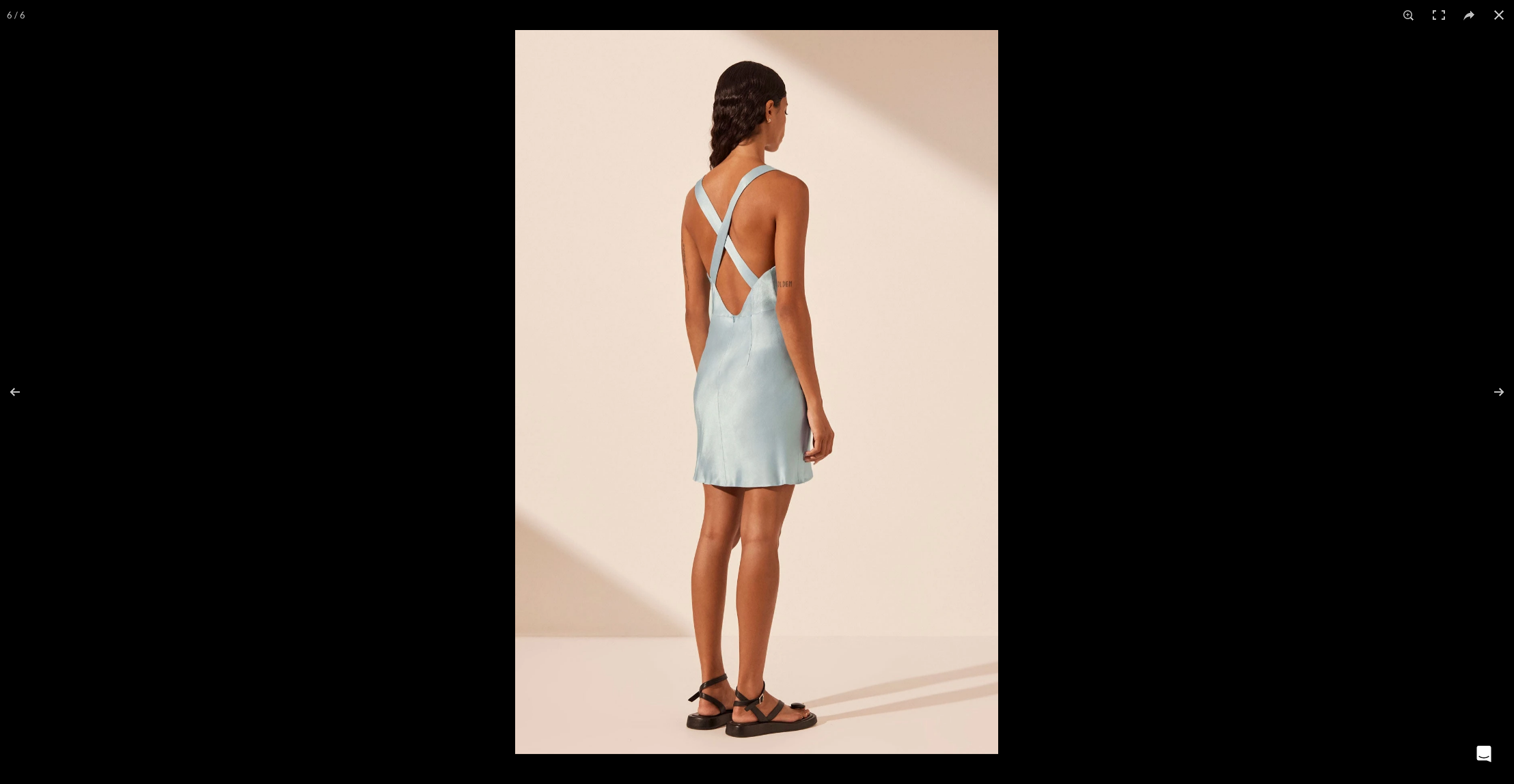
scroll to position [0, 1439]
click at [1495, 392] on button at bounding box center [1490, 392] width 48 height 69
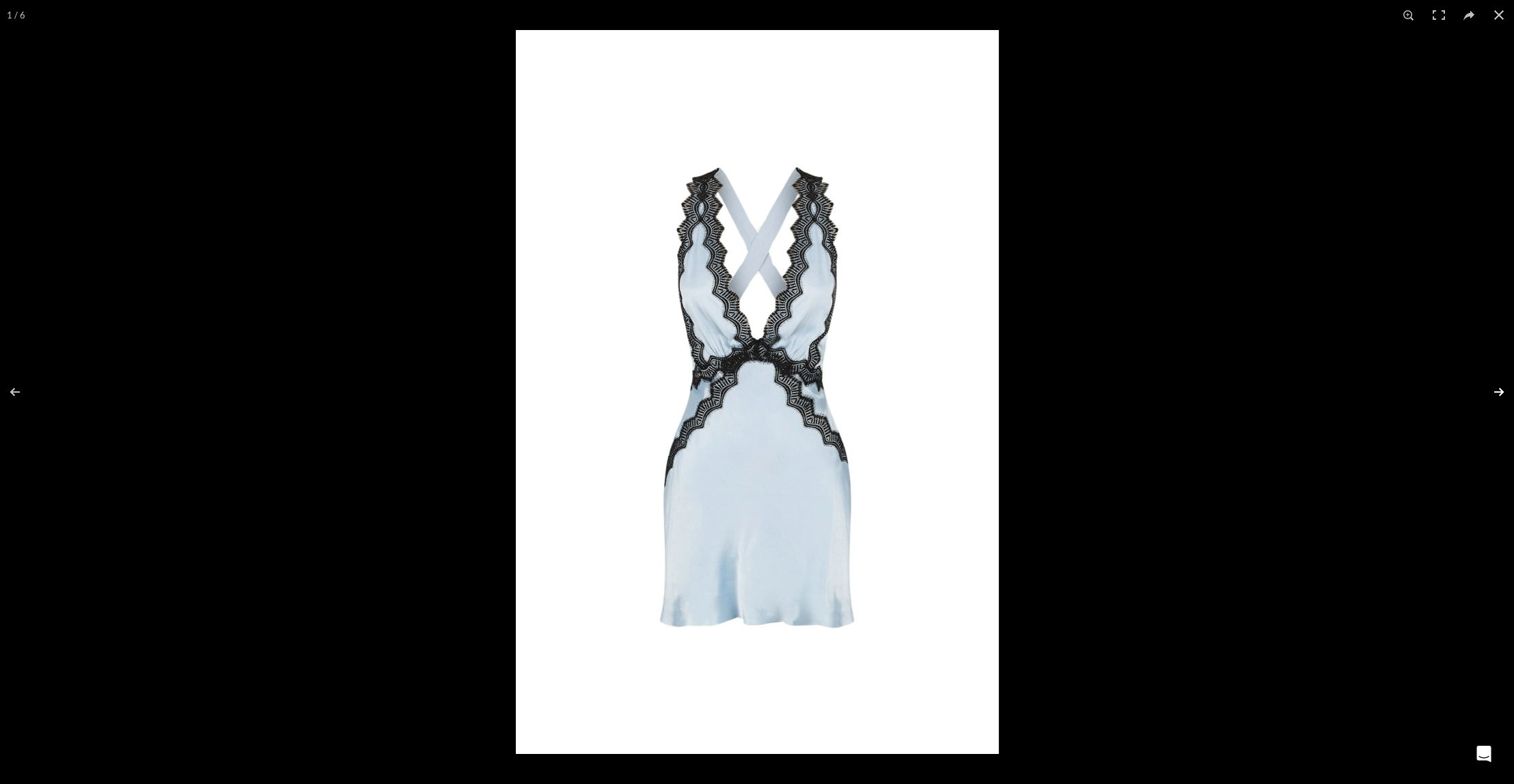
click at [1497, 393] on button at bounding box center [1490, 392] width 48 height 69
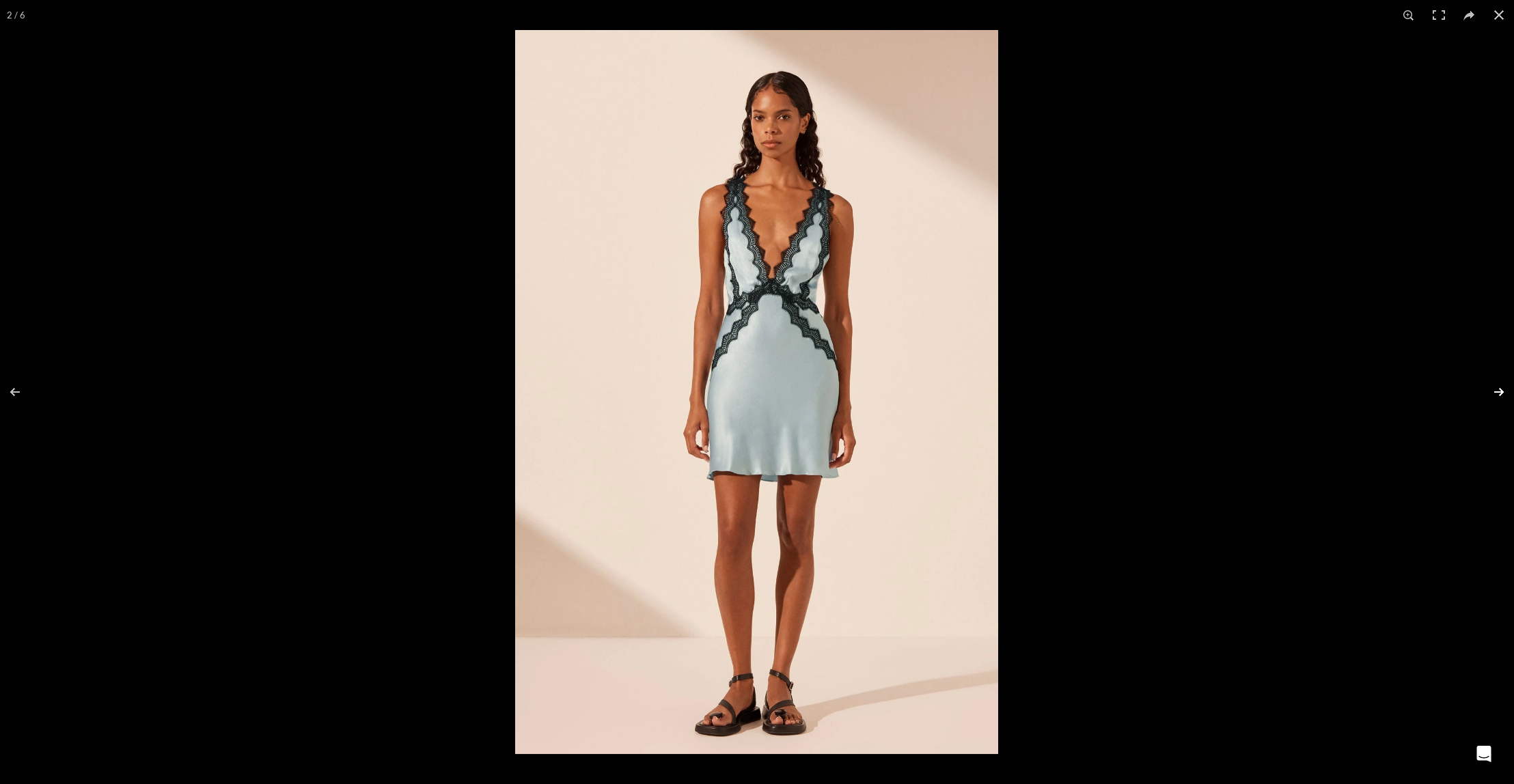
click at [1496, 395] on button at bounding box center [1490, 392] width 48 height 69
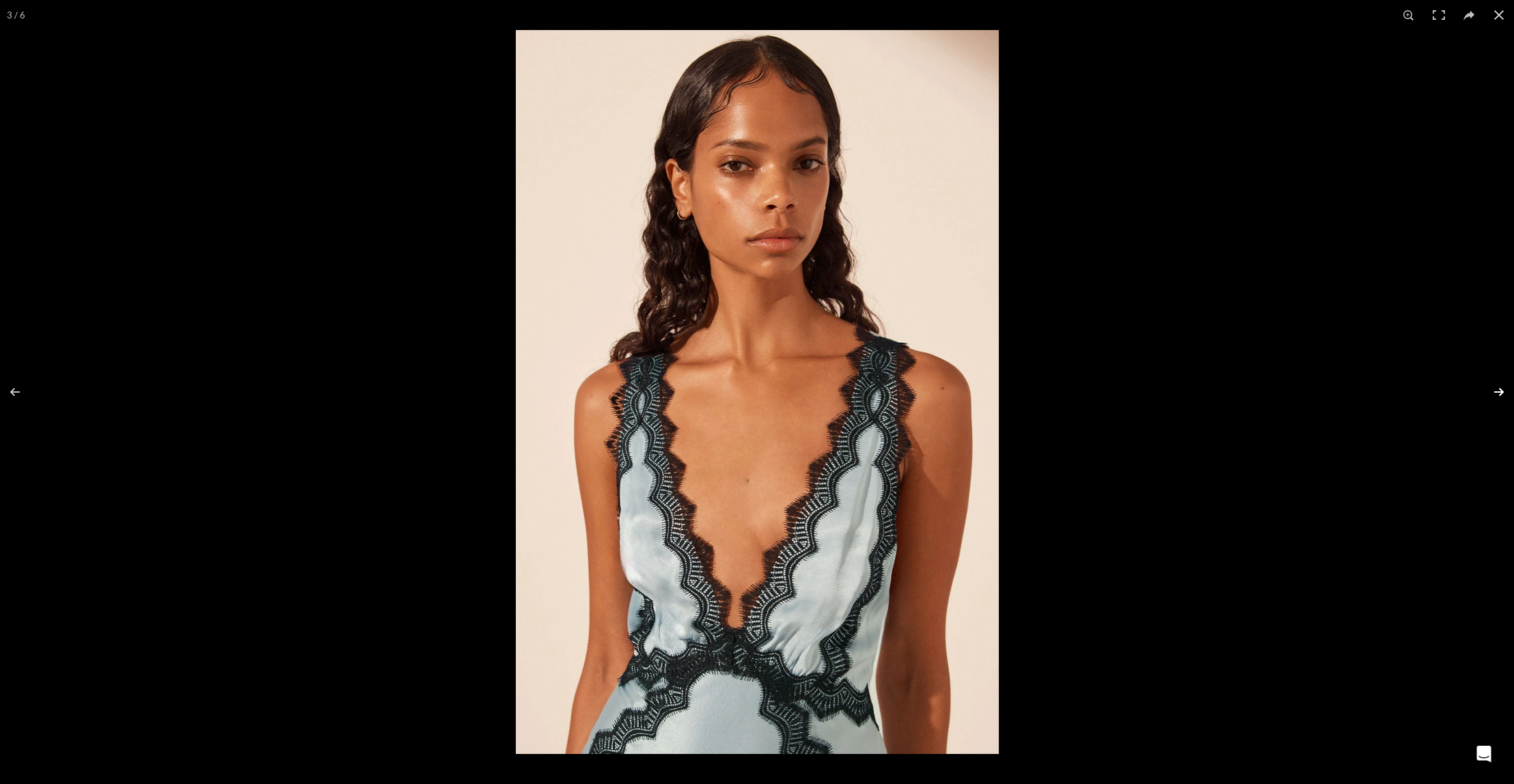
click at [1494, 397] on button at bounding box center [1490, 392] width 48 height 69
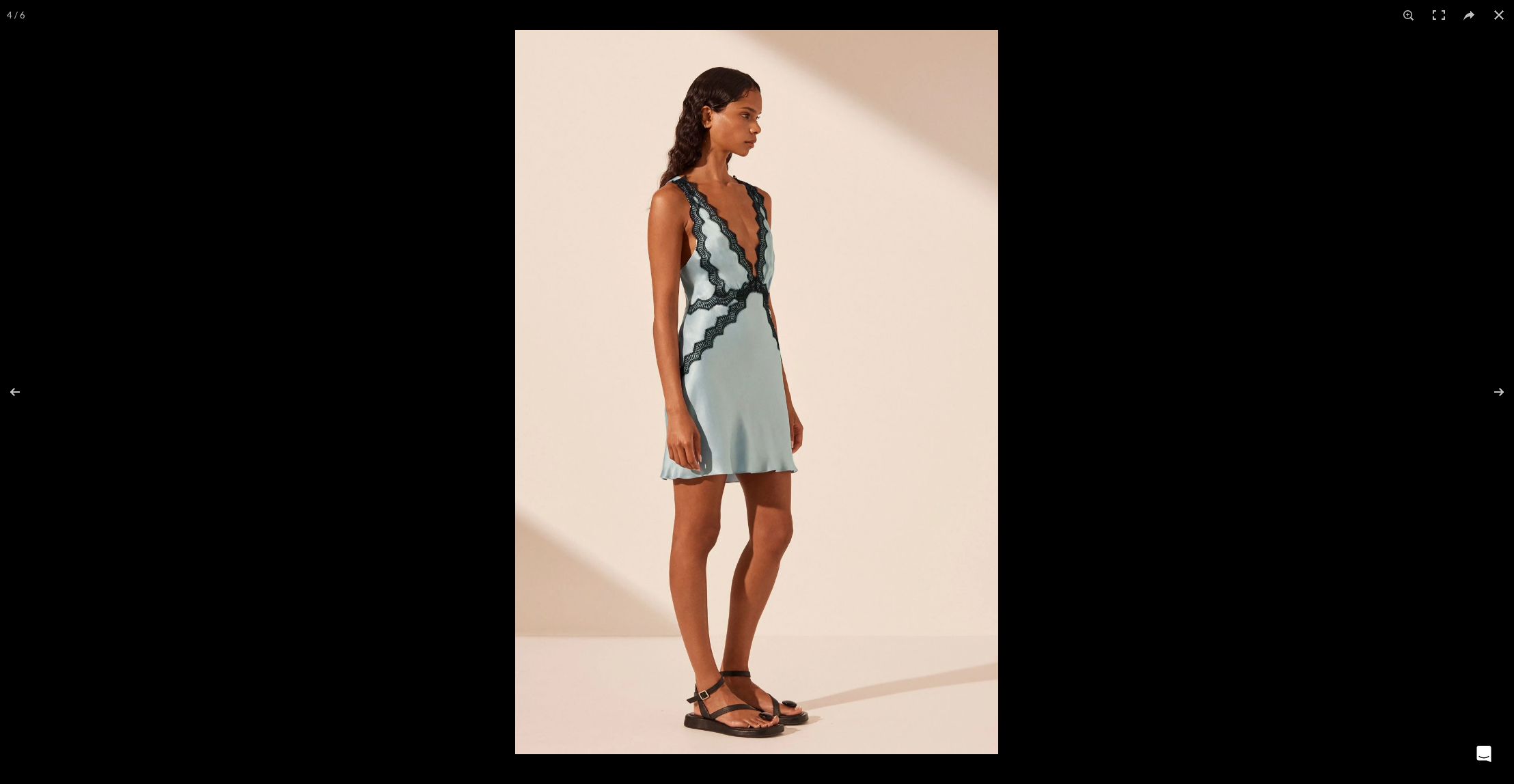
scroll to position [0, 1726]
drag, startPoint x: 1498, startPoint y: 14, endPoint x: 1493, endPoint y: 21, distance: 8.6
click at [1497, 15] on button at bounding box center [1499, 15] width 30 height 30
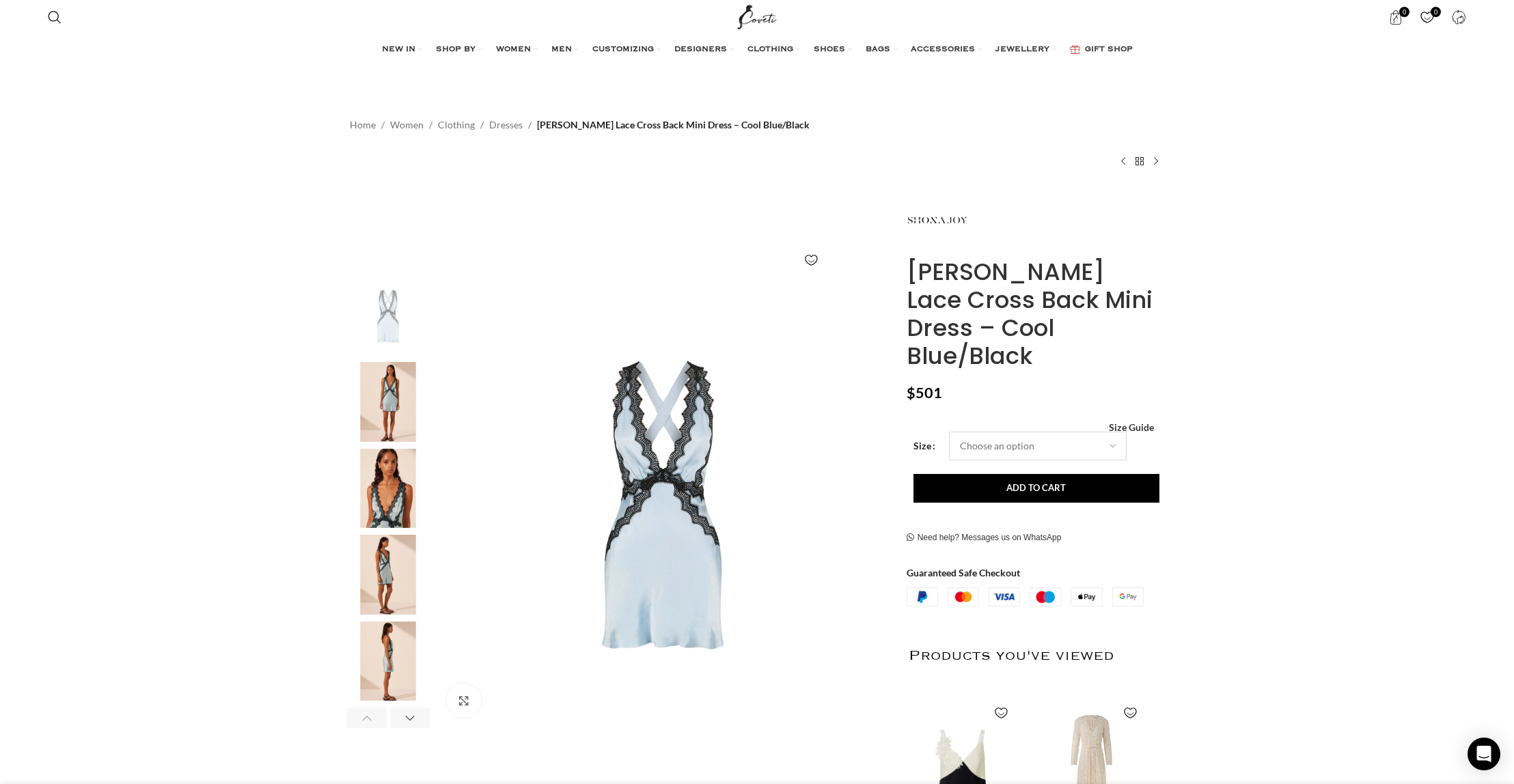
click at [1047, 432] on select "Choose an option 4 UK 6 UK 8 UK 10 UK 12 UK 14 UK 16 UK 18 UK" at bounding box center [1037, 446] width 177 height 28
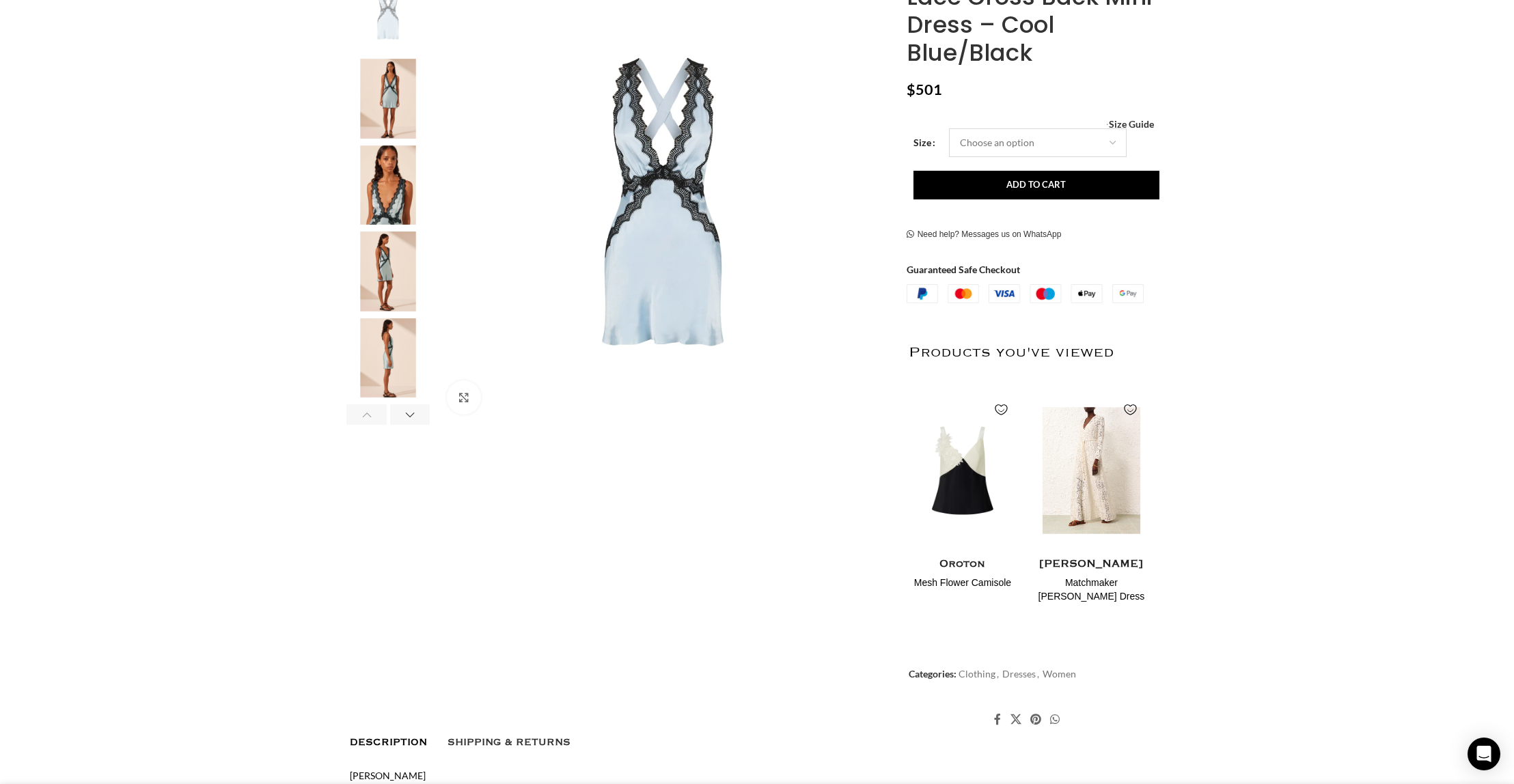
scroll to position [493, 0]
